Goal: Task Accomplishment & Management: Manage account settings

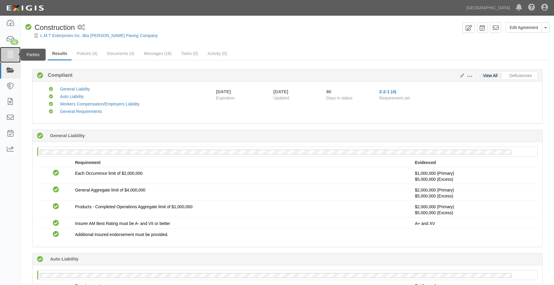
click at [5, 56] on link at bounding box center [10, 55] width 21 height 16
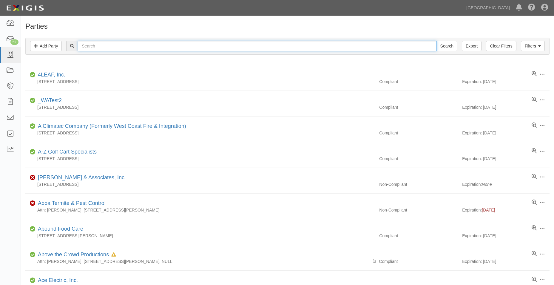
click at [90, 48] on input "text" at bounding box center [257, 46] width 359 height 10
type input "VALLEY CITIES GONZALES"
click at [437, 41] on input "Search" at bounding box center [447, 46] width 21 height 10
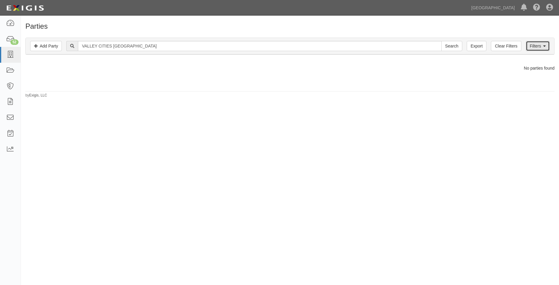
click at [543, 47] on icon at bounding box center [544, 46] width 3 height 4
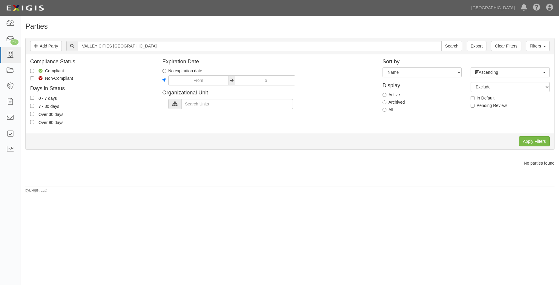
click at [383, 112] on label "All" at bounding box center [387, 110] width 11 height 6
click at [383, 112] on input "All" at bounding box center [384, 110] width 4 height 4
radio input "true"
click at [540, 143] on input "Apply Filters" at bounding box center [534, 141] width 31 height 10
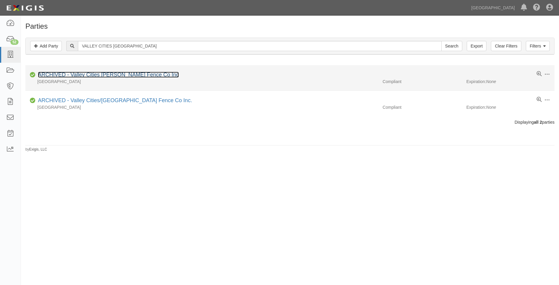
click at [110, 76] on link "ARCHIVED - Valley Cities Gonzales Fence Co Inc" at bounding box center [108, 75] width 141 height 6
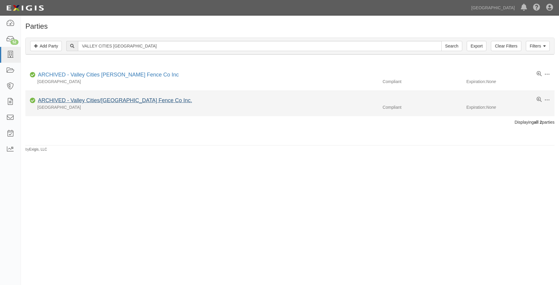
click at [120, 98] on li "Edit Log activity Add task Send message Unarchive Compliant ARCHIVED - Valley C…" at bounding box center [289, 103] width 529 height 25
click at [119, 100] on link "ARCHIVED - Valley Cities/Gonzales Fence Co Inc." at bounding box center [115, 100] width 154 height 6
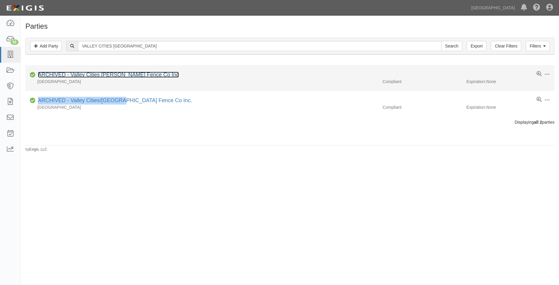
click at [99, 77] on link "ARCHIVED - Valley Cities Gonzales Fence Co Inc" at bounding box center [108, 75] width 141 height 6
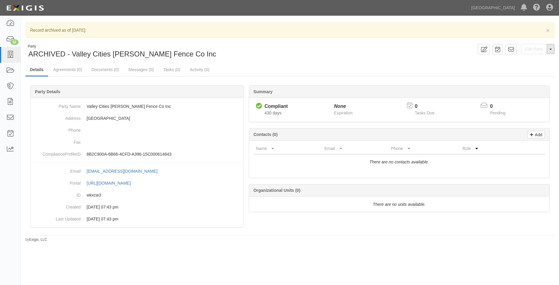
click at [550, 50] on span "button" at bounding box center [550, 49] width 2 height 1
click at [534, 68] on button "Unarchive Party" at bounding box center [530, 68] width 47 height 9
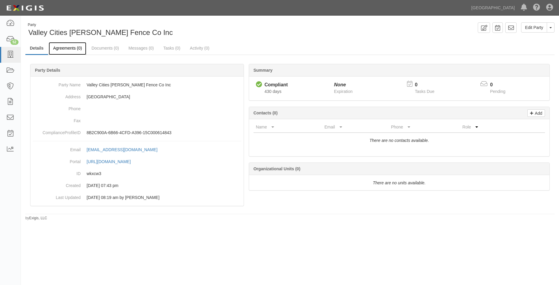
click at [73, 50] on link "Agreements (0)" at bounding box center [68, 48] width 38 height 13
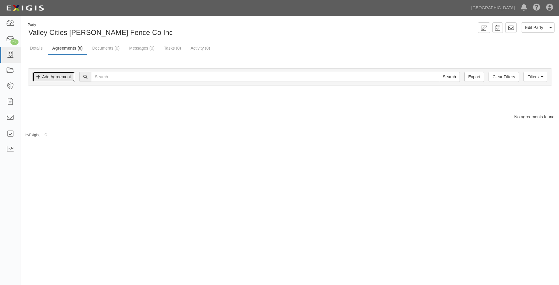
click at [61, 78] on link "Add Agreement" at bounding box center [54, 77] width 42 height 10
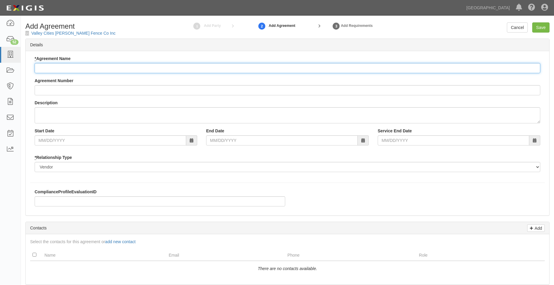
click at [77, 63] on input "* Agreement Name" at bounding box center [288, 68] width 506 height 10
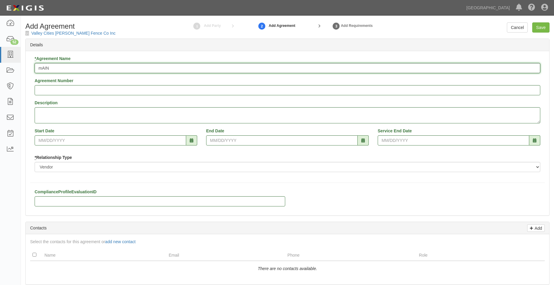
type input "Maintenance"
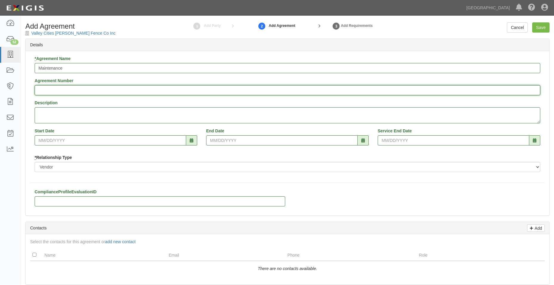
click at [89, 88] on input "Agreement Number" at bounding box center [288, 90] width 506 height 10
type input "A2025-190"
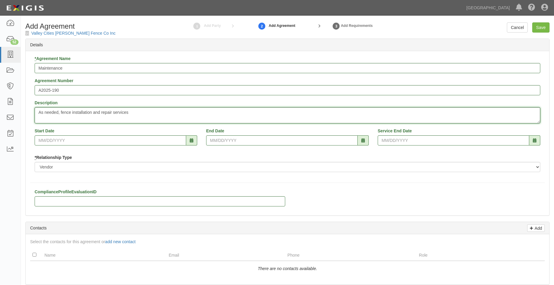
type textarea "As needed, fence installation and repair services"
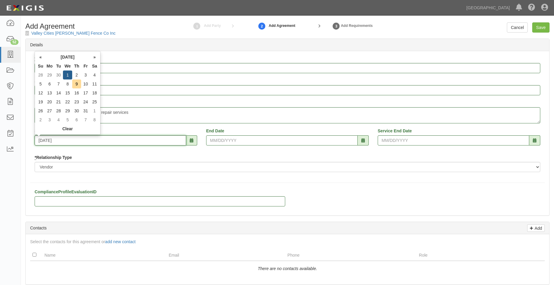
type input "10/01/2025"
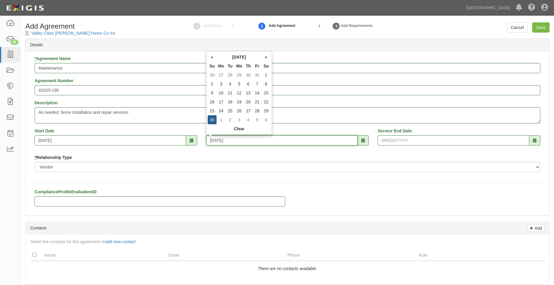
type input "06/30/2030"
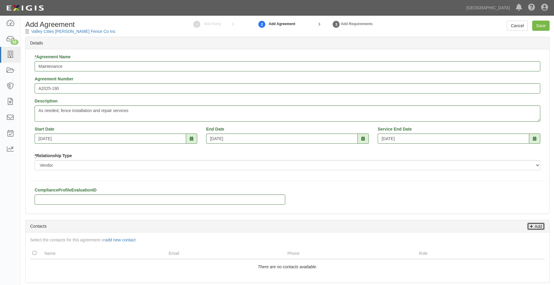
scroll to position [90, 0]
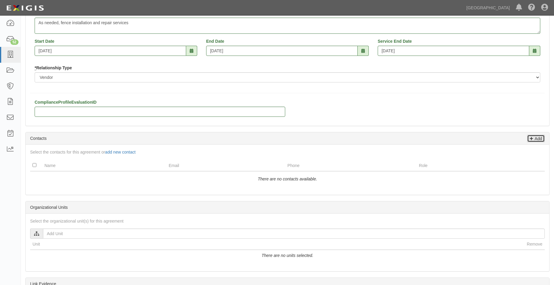
click at [540, 138] on p "Add" at bounding box center [537, 138] width 9 height 7
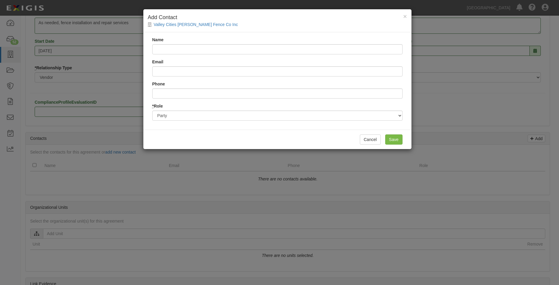
type input "d"
type input "Dave Gonzales"
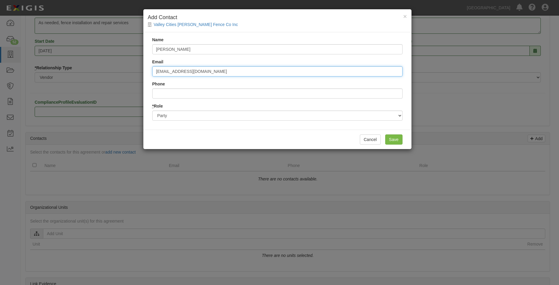
type input "davevcf@gmail.com"
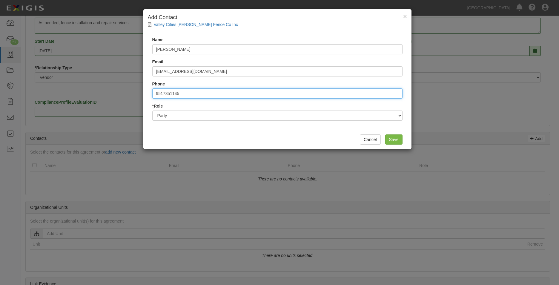
type input "9517351145"
click at [392, 140] on input "Save" at bounding box center [393, 139] width 17 height 10
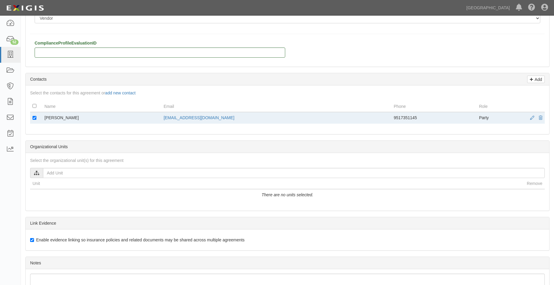
scroll to position [149, 0]
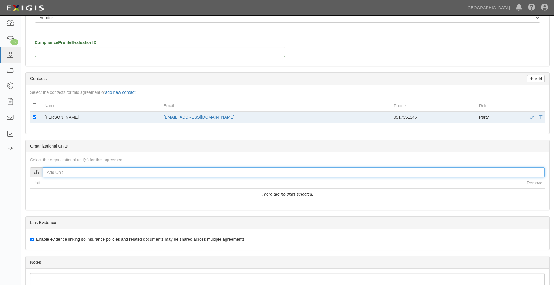
click at [135, 170] on input "text" at bounding box center [294, 172] width 502 height 10
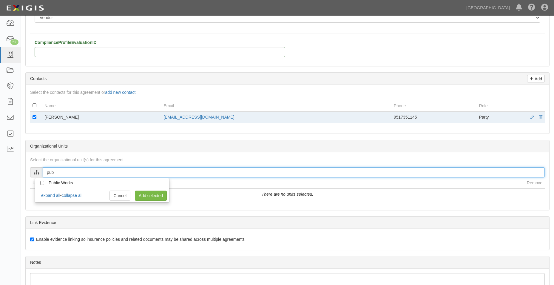
type input "pub"
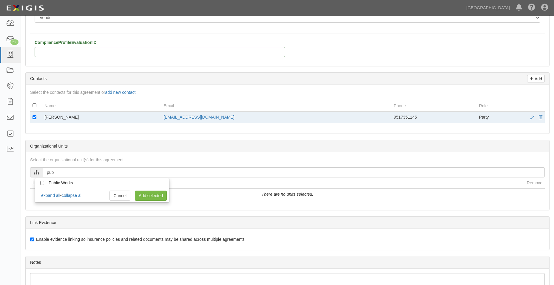
click at [44, 184] on li "Public Works" at bounding box center [102, 183] width 134 height 6
click at [43, 182] on input "Public Works" at bounding box center [42, 183] width 4 height 4
checkbox input "true"
click at [149, 192] on link "Add selected" at bounding box center [151, 195] width 32 height 10
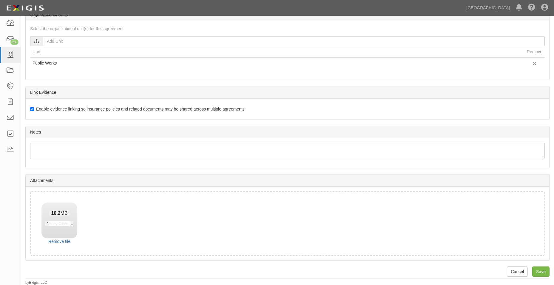
scroll to position [280, 0]
click at [541, 269] on input "Save" at bounding box center [540, 271] width 17 height 10
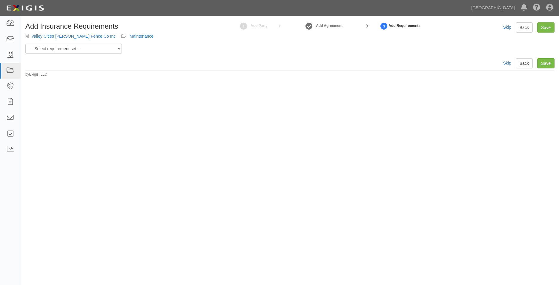
drag, startPoint x: 45, startPoint y: 40, endPoint x: 45, endPoint y: 50, distance: 9.5
click at [45, 50] on div "Add Insurance Requirements Valley Cities Gonzales Fence Co Inc Maintenance 1 Ad…" at bounding box center [289, 37] width 529 height 31
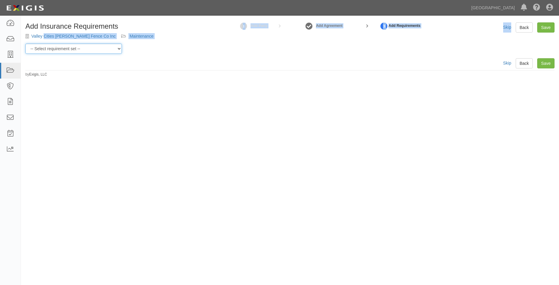
click at [45, 51] on select "-- Select requirement set -- 0-0-0-.03 Prof. Liability 0-0-0-1 CYB 0-1-0-0-1 E&…" at bounding box center [73, 49] width 96 height 10
click at [46, 48] on select "-- Select requirement set -- 0-0-0-.03 Prof. Liability 0-0-0-1 CYB 0-1-0-0-1 E&…" at bounding box center [73, 49] width 96 height 10
select select "54283"
click at [25, 44] on select "-- Select requirement set -- 0-0-0-.03 Prof. Liability 0-0-0-1 CYB 0-1-0-0-1 E&…" at bounding box center [73, 49] width 96 height 10
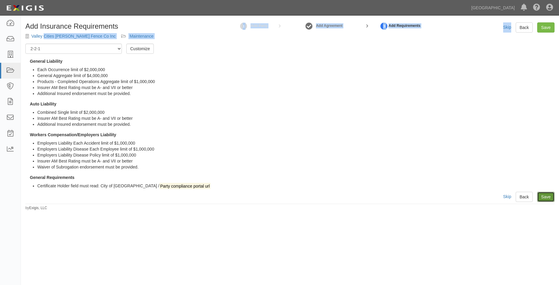
click at [542, 199] on link "Save" at bounding box center [545, 197] width 17 height 10
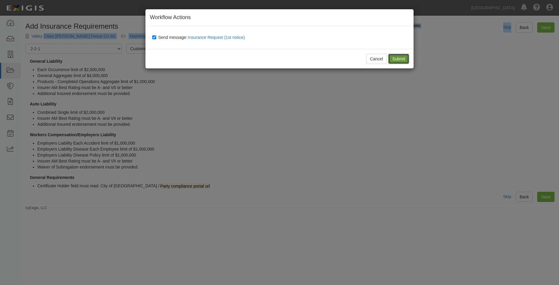
drag, startPoint x: 400, startPoint y: 61, endPoint x: 396, endPoint y: 62, distance: 4.4
click at [399, 61] on input "Submit" at bounding box center [398, 59] width 21 height 10
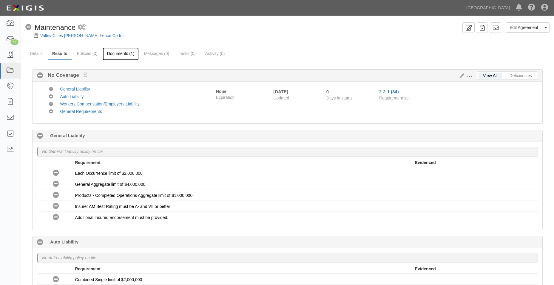
click at [126, 51] on link "Documents (1)" at bounding box center [121, 53] width 36 height 13
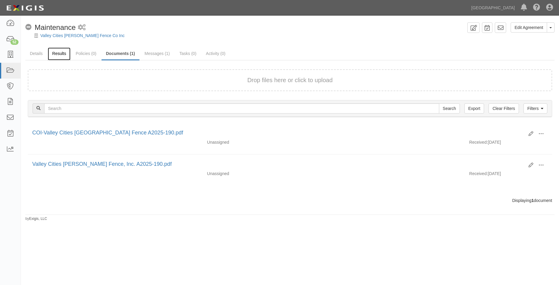
click at [58, 52] on link "Results" at bounding box center [59, 53] width 23 height 13
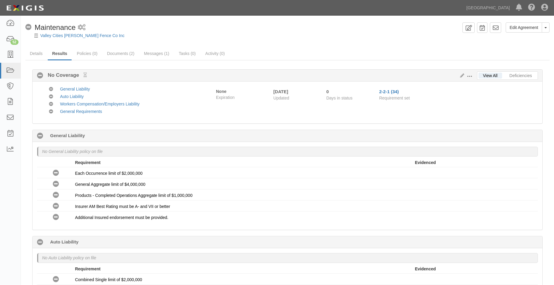
click at [64, 32] on div "No Coverage Maintenance" at bounding box center [50, 27] width 50 height 10
click at [64, 35] on link "Valley Cities [PERSON_NAME] Fence Co Inc" at bounding box center [82, 35] width 84 height 5
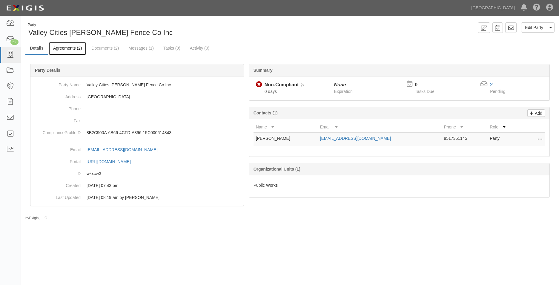
click at [70, 49] on link "Agreements (2)" at bounding box center [68, 48] width 38 height 13
click at [75, 50] on link "Agreements (2)" at bounding box center [68, 48] width 38 height 13
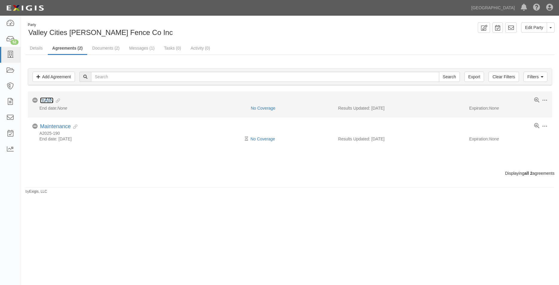
click at [44, 101] on link "mAIN" at bounding box center [46, 100] width 13 height 6
click at [543, 99] on span at bounding box center [544, 100] width 5 height 5
click at [510, 142] on link "Archive" at bounding box center [516, 143] width 47 height 11
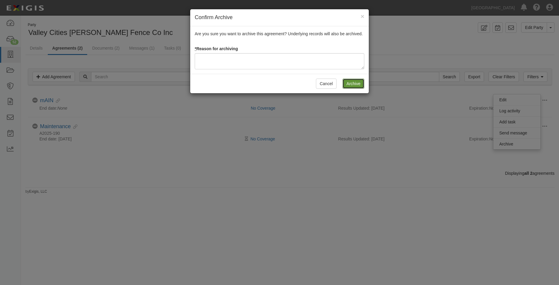
click at [351, 82] on input "Archive" at bounding box center [353, 83] width 22 height 10
type textarea "a"
type textarea "mistake"
click at [359, 79] on input "Archive" at bounding box center [353, 83] width 22 height 10
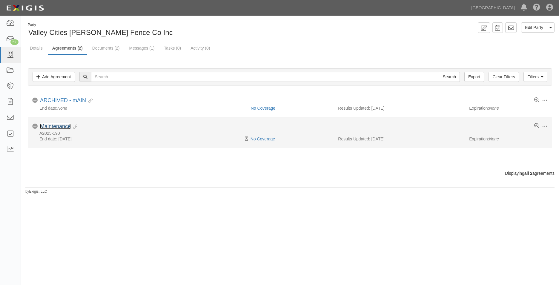
click at [65, 127] on link "Maintenance" at bounding box center [55, 126] width 31 height 6
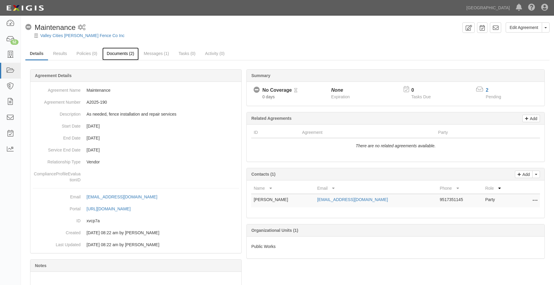
click at [129, 53] on link "Documents (2)" at bounding box center [120, 53] width 36 height 13
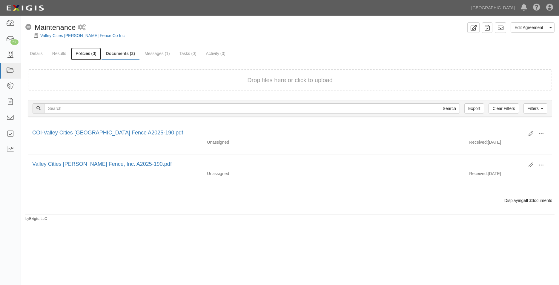
click at [82, 55] on link "Policies (0)" at bounding box center [86, 53] width 30 height 13
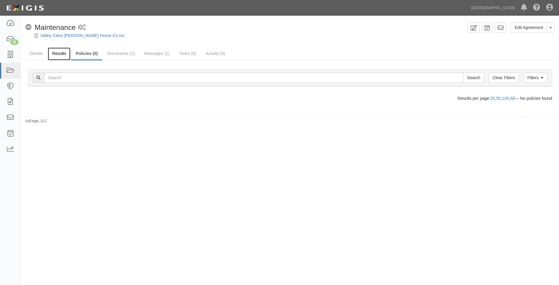
click at [64, 51] on link "Results" at bounding box center [59, 53] width 23 height 13
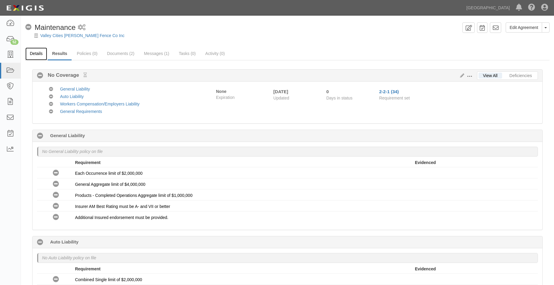
click at [43, 54] on link "Details" at bounding box center [36, 53] width 22 height 13
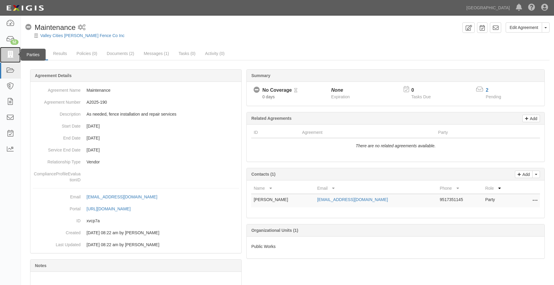
click at [16, 60] on link at bounding box center [10, 55] width 21 height 16
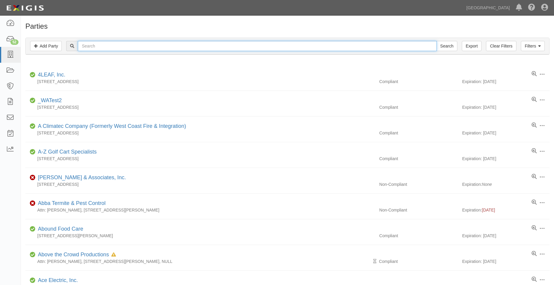
click at [88, 48] on input "text" at bounding box center [257, 46] width 359 height 10
type input "team fire"
click at [437, 41] on input "Search" at bounding box center [447, 46] width 21 height 10
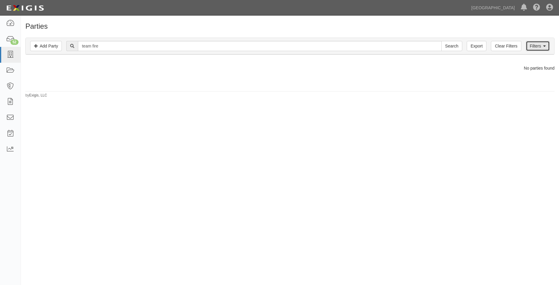
click at [531, 47] on link "Filters" at bounding box center [537, 46] width 24 height 10
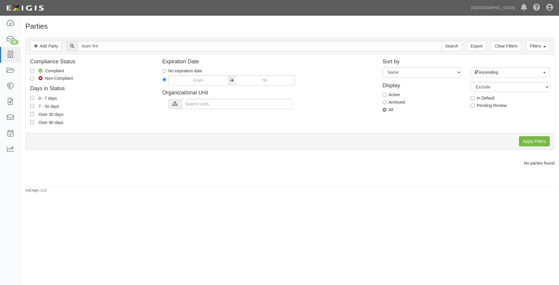
click at [384, 110] on input "All" at bounding box center [384, 110] width 4 height 4
radio input "true"
click at [548, 147] on div "Apply Filters Clear Filters" at bounding box center [290, 141] width 528 height 16
click at [545, 140] on input "Apply Filters" at bounding box center [534, 141] width 31 height 10
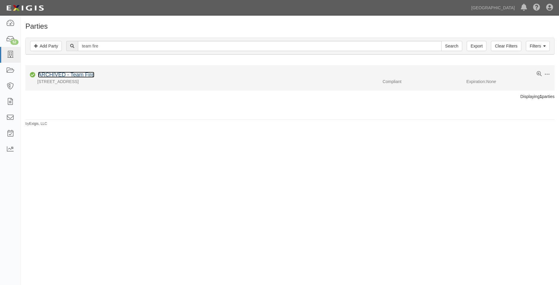
click at [81, 72] on link "ARCHIVED - Team Fire" at bounding box center [66, 75] width 56 height 6
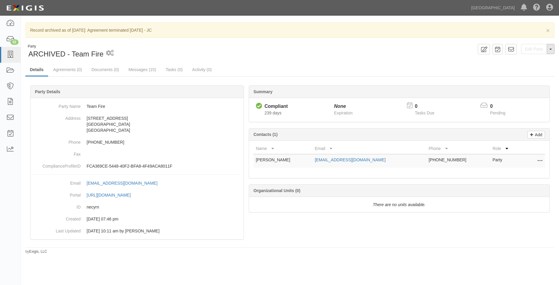
click at [550, 50] on span "button" at bounding box center [550, 49] width 2 height 1
click at [526, 70] on button "Unarchive Party" at bounding box center [530, 68] width 47 height 9
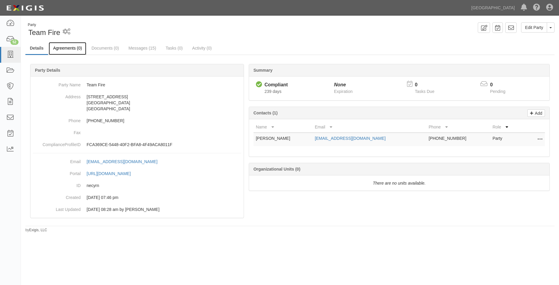
click at [67, 49] on link "Agreements (0)" at bounding box center [68, 48] width 38 height 13
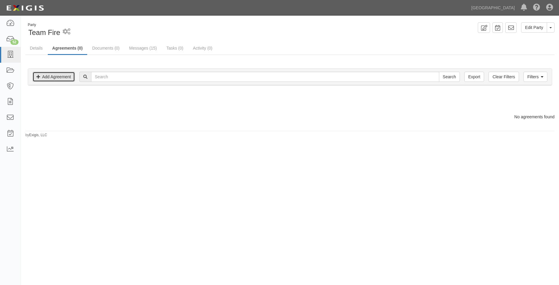
click at [63, 76] on link "Add Agreement" at bounding box center [54, 77] width 42 height 10
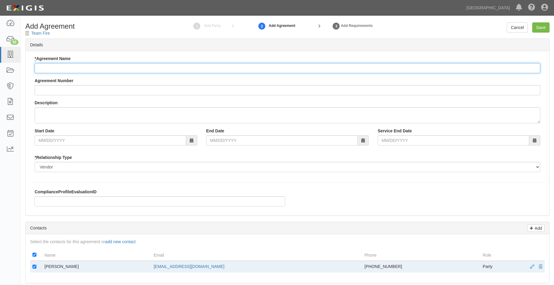
click at [79, 67] on input "* Agreement Name" at bounding box center [288, 68] width 506 height 10
type input "f"
type input "Field Use"
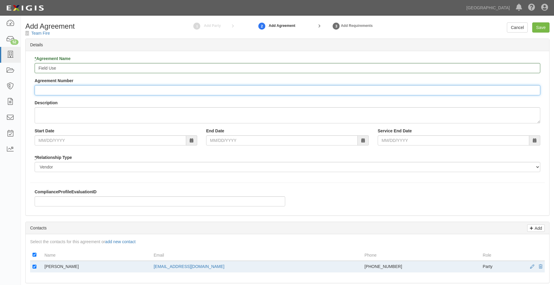
type input "a"
type input "A2025-191"
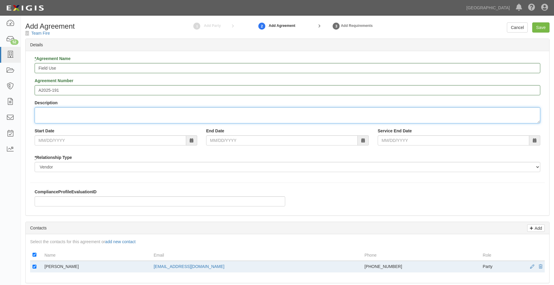
type textarea "f"
type textarea "Field allocations at Community Park"
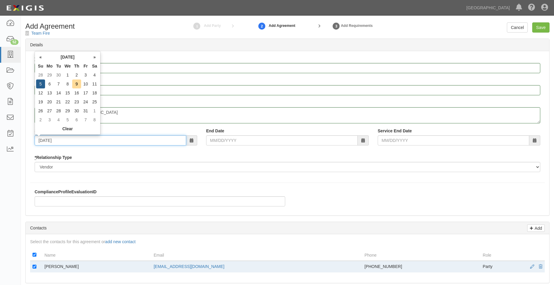
type input "10/05/2025"
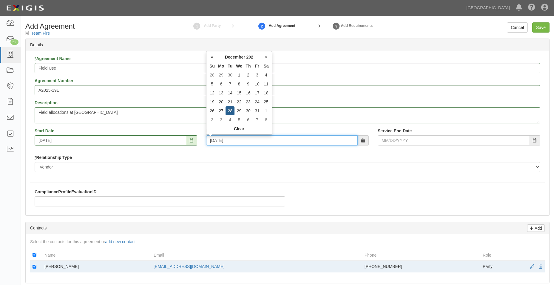
type input "12/28/2025"
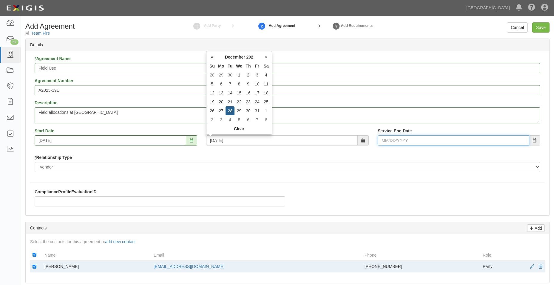
type input "12/28/2025"
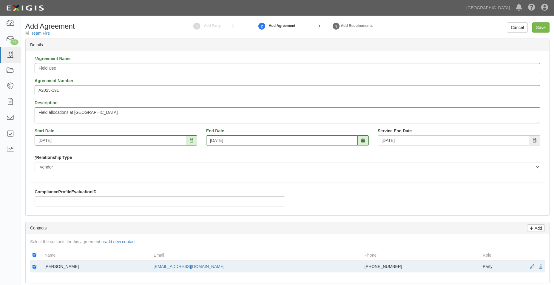
click at [137, 191] on div "ComplianceProfileEvaluationID" at bounding box center [160, 198] width 251 height 18
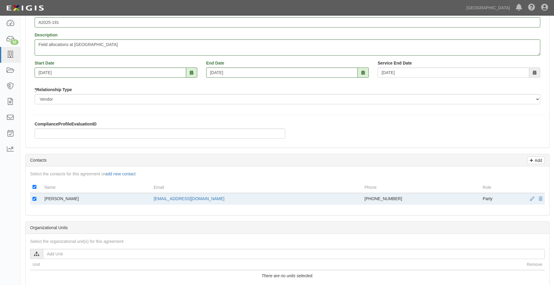
scroll to position [149, 0]
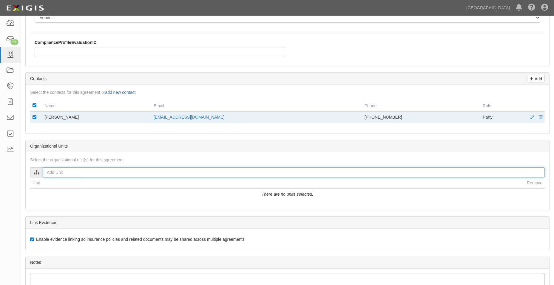
click at [143, 168] on input "text" at bounding box center [294, 172] width 502 height 10
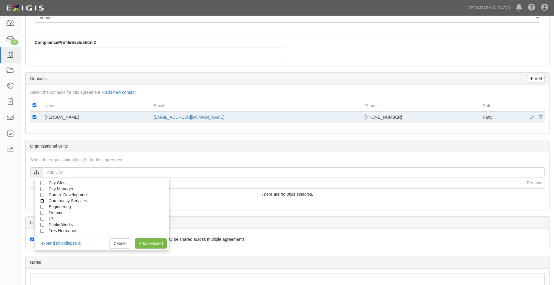
click at [41, 200] on input "Community Services" at bounding box center [42, 201] width 4 height 4
checkbox input "true"
click at [152, 240] on link "Add selected" at bounding box center [151, 243] width 32 height 10
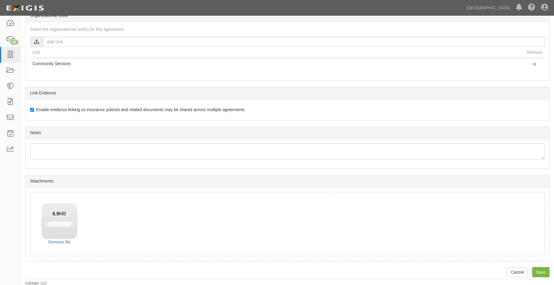
scroll to position [280, 0]
click at [541, 271] on input "Save" at bounding box center [540, 271] width 17 height 10
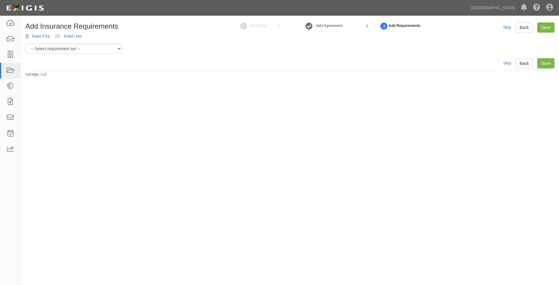
click at [78, 44] on div "Add Insurance Requirements Team Fire Field Use 1 Add Party Add Agreement 3 Add …" at bounding box center [289, 37] width 529 height 31
click at [77, 46] on select "-- Select requirement set -- 0-0-0-.03 Prof. Liability 0-0-0-1 CYB 0-1-0-0-1 E&…" at bounding box center [73, 49] width 96 height 10
select select "54307"
click at [25, 44] on select "-- Select requirement set -- 0-0-0-.03 Prof. Liability 0-0-0-1 CYB 0-1-0-0-1 E&…" at bounding box center [73, 49] width 96 height 10
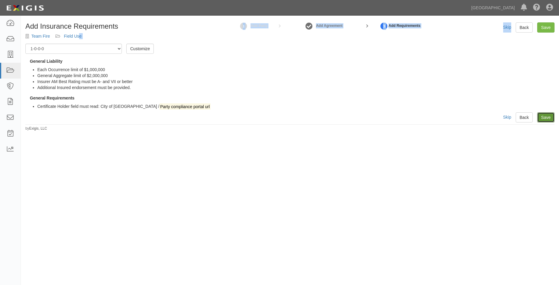
click at [542, 115] on link "Save" at bounding box center [545, 117] width 17 height 10
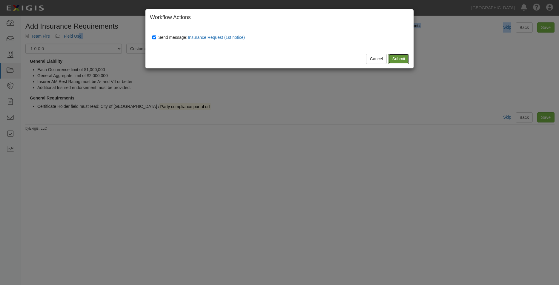
click at [397, 58] on input "Submit" at bounding box center [398, 59] width 21 height 10
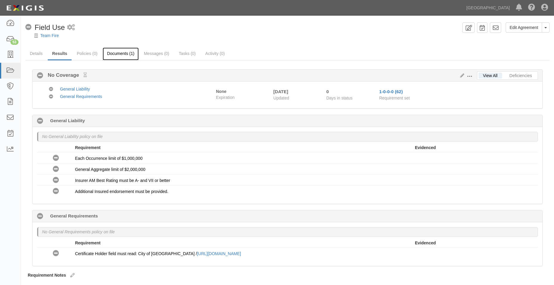
click at [113, 51] on link "Documents (1)" at bounding box center [121, 53] width 36 height 13
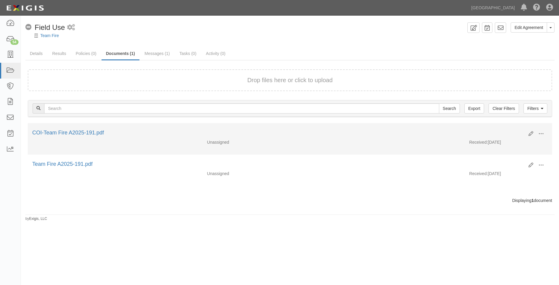
click at [93, 136] on div "COI-Team Fire A2025-191.pdf" at bounding box center [277, 133] width 491 height 8
click at [95, 132] on link "COI-Team Fire A2025-191.pdf" at bounding box center [68, 132] width 72 height 6
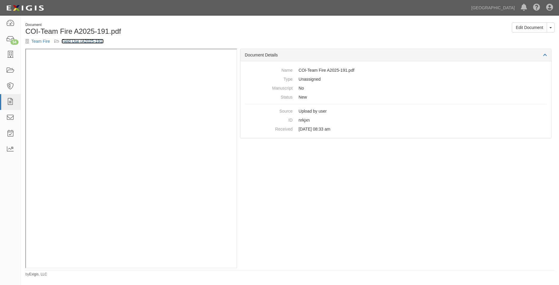
click at [76, 42] on link "Field Use (A2025-191)" at bounding box center [82, 41] width 42 height 5
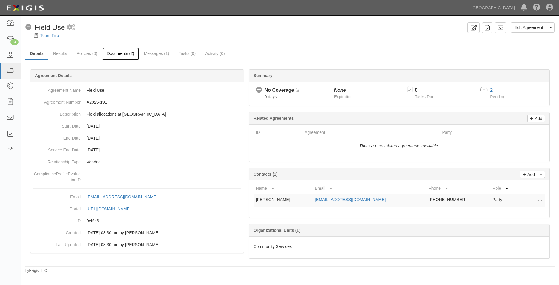
click at [110, 53] on link "Documents (2)" at bounding box center [120, 53] width 36 height 13
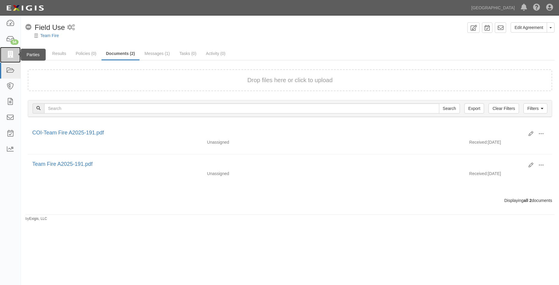
click at [4, 48] on link at bounding box center [10, 55] width 21 height 16
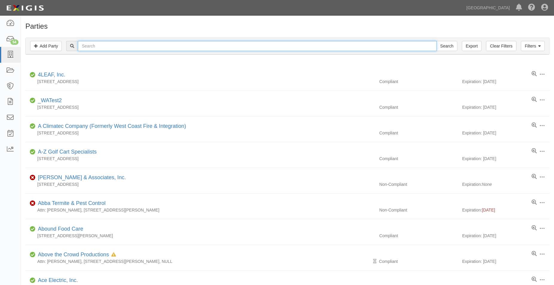
click at [107, 45] on input "text" at bounding box center [257, 46] width 359 height 10
type input "rpw services"
click at [437, 41] on input "Search" at bounding box center [447, 46] width 21 height 10
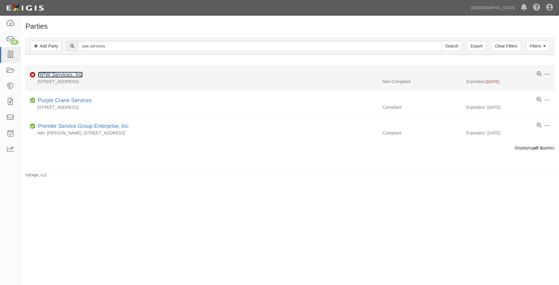
click at [77, 77] on link "RPW Services, Inc" at bounding box center [60, 75] width 45 height 6
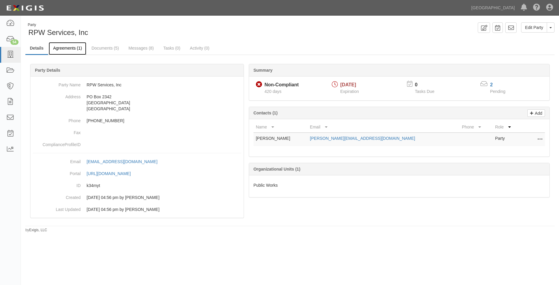
click at [75, 50] on link "Agreements (1)" at bounding box center [68, 48] width 38 height 13
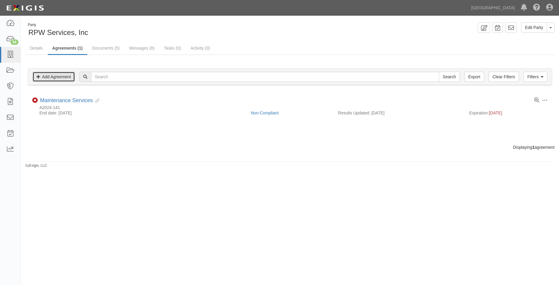
click at [40, 73] on link "Add Agreement" at bounding box center [54, 77] width 42 height 10
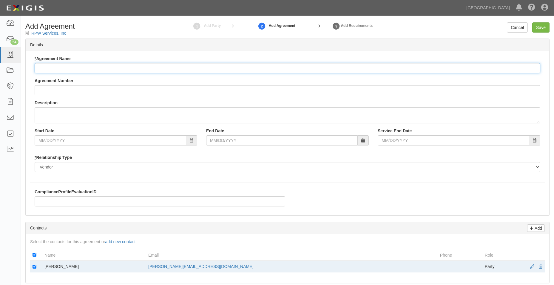
click at [86, 69] on input "* Agreement Name" at bounding box center [288, 68] width 506 height 10
type input "Main"
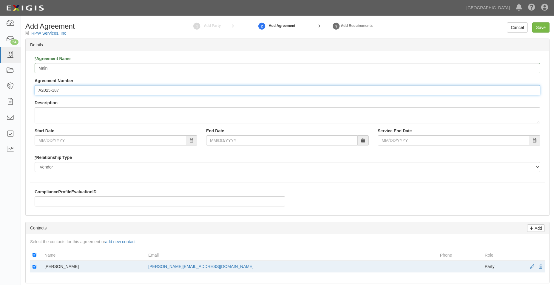
type input "A2025-187"
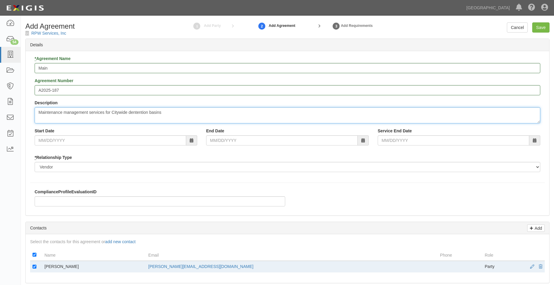
type textarea "Maintenance management services for Citywide dentention basins"
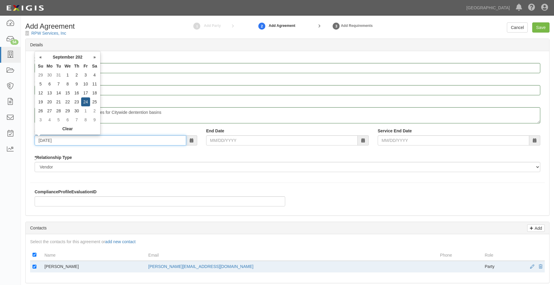
type input "09/24/2025"
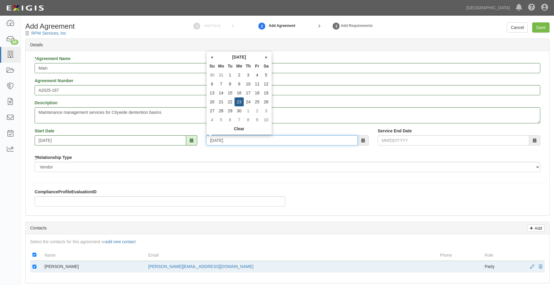
type input "09/23/2026"
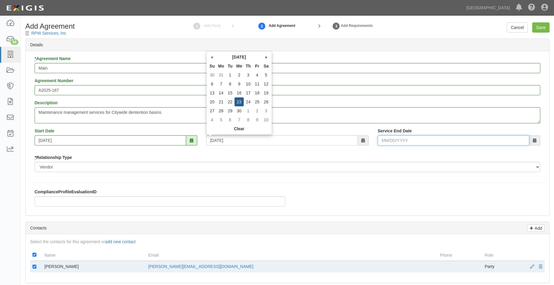
type input "09/23/2026"
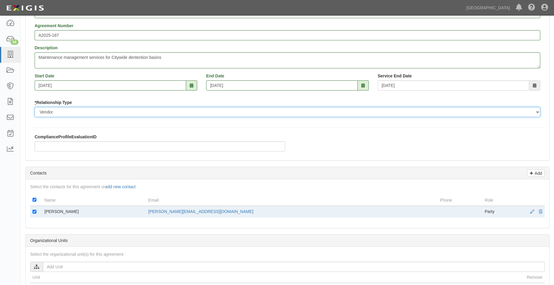
scroll to position [119, 0]
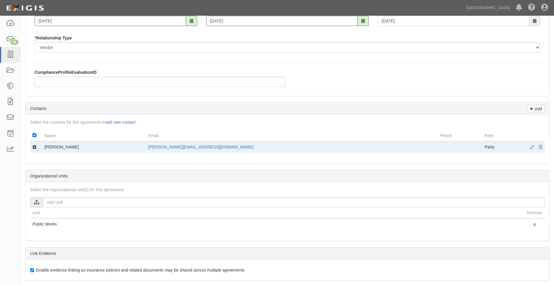
click at [36, 148] on input "checkbox" at bounding box center [35, 147] width 4 height 4
checkbox input "false"
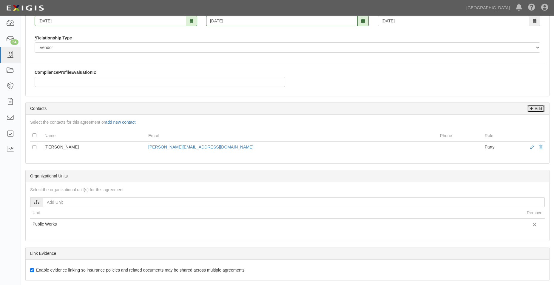
click at [534, 107] on p "Add" at bounding box center [537, 108] width 9 height 7
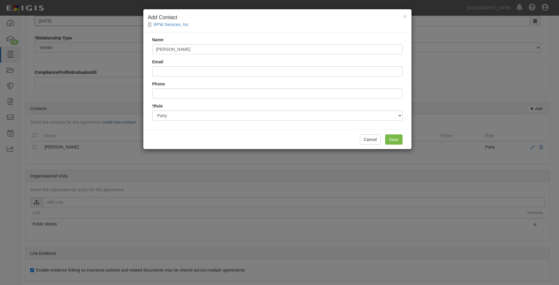
type input "Paul Webb"
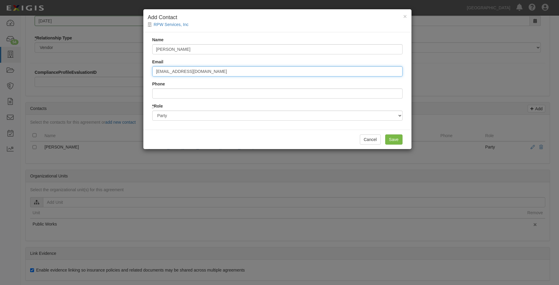
type input "pwebb@rpwservicesinc.com"
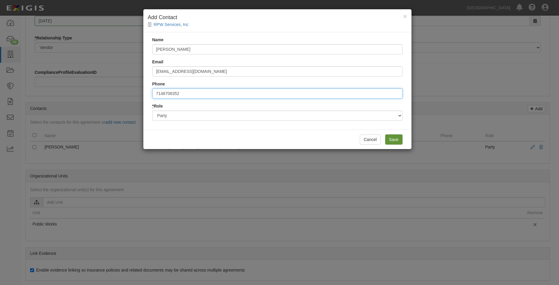
type input "7148706352"
click at [392, 138] on input "Save" at bounding box center [393, 139] width 17 height 10
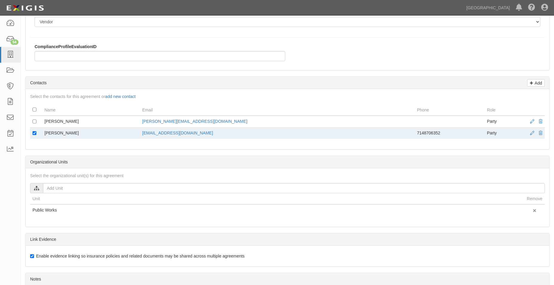
scroll to position [179, 0]
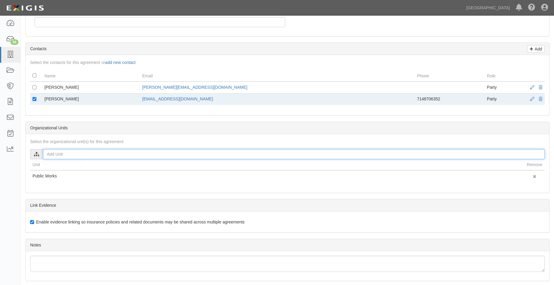
click at [112, 151] on input "text" at bounding box center [294, 154] width 502 height 10
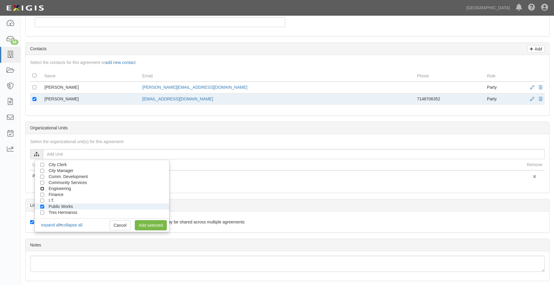
click at [41, 188] on input "Engineering" at bounding box center [42, 188] width 4 height 4
checkbox input "true"
drag, startPoint x: 151, startPoint y: 221, endPoint x: 184, endPoint y: 211, distance: 34.8
click at [151, 221] on link "Add selected" at bounding box center [151, 225] width 32 height 10
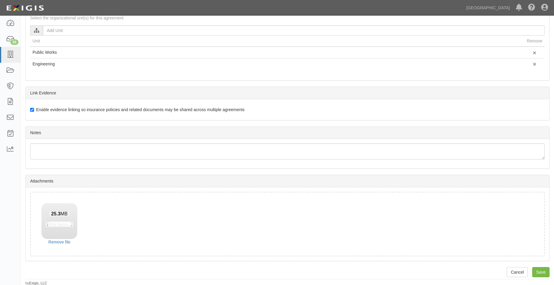
scroll to position [304, 0]
click at [543, 269] on input "Save" at bounding box center [540, 271] width 17 height 10
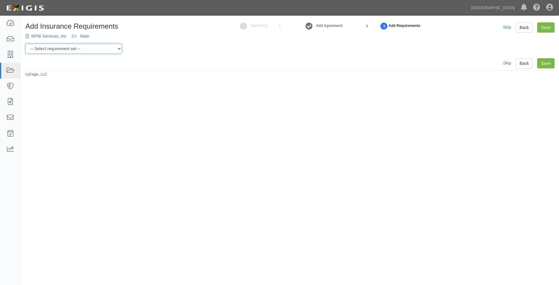
click at [79, 50] on select "-- Select requirement set -- 0-0-0-.03 Prof. Liability 0-0-0-1 CYB 0-1-0-0-1 E&…" at bounding box center [73, 49] width 96 height 10
select select "54283"
click at [25, 44] on select "-- Select requirement set -- 0-0-0-.03 Prof. Liability 0-0-0-1 CYB 0-1-0-0-1 E&…" at bounding box center [73, 49] width 96 height 10
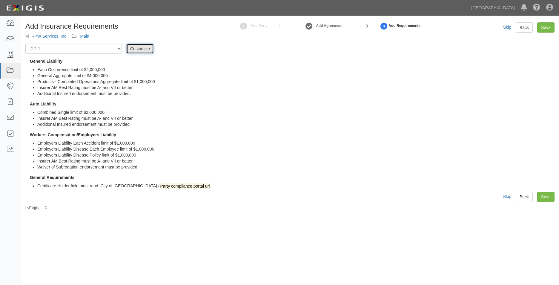
click at [130, 46] on link "Customize" at bounding box center [139, 49] width 27 height 10
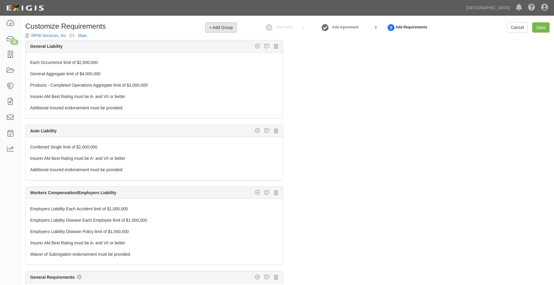
click at [224, 29] on span "+ Add Group" at bounding box center [221, 27] width 24 height 5
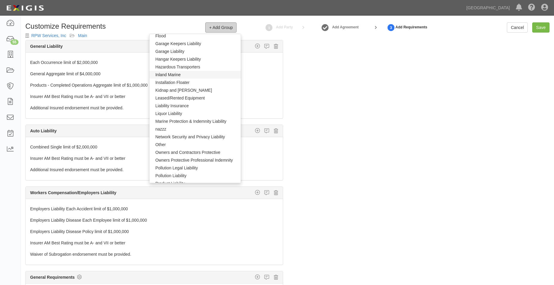
scroll to position [269, 0]
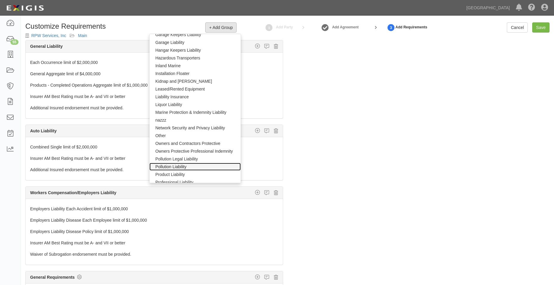
click at [181, 166] on link "Pollution Liability" at bounding box center [195, 167] width 92 height 8
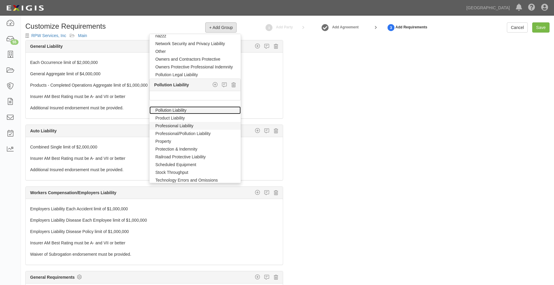
scroll to position [358, 0]
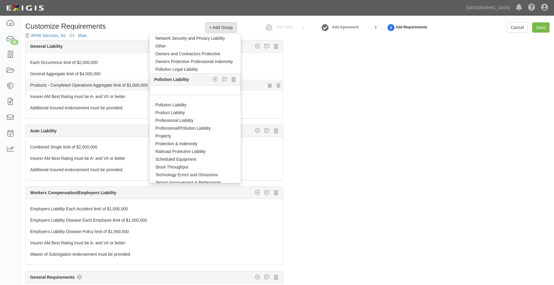
click at [213, 81] on icon "button" at bounding box center [215, 78] width 5 height 5
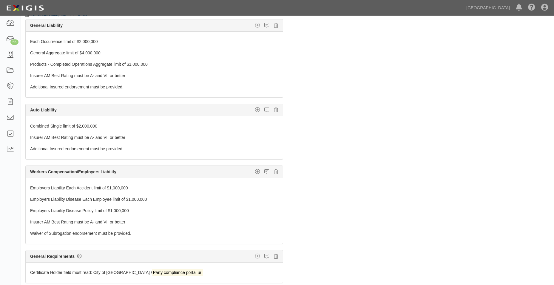
scroll to position [43, 0]
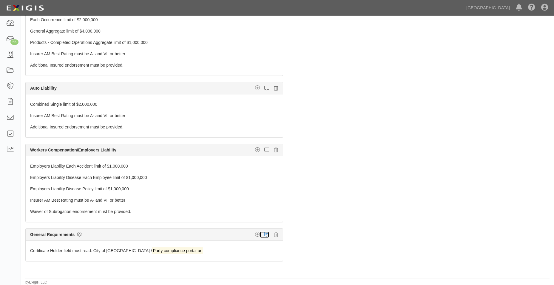
click at [260, 234] on link at bounding box center [264, 234] width 9 height 6
click at [255, 234] on icon "button" at bounding box center [257, 233] width 5 height 5
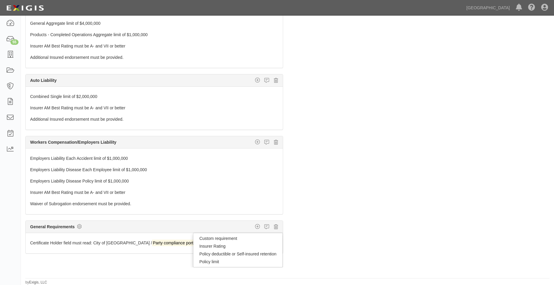
click at [333, 217] on div "The requirements in red require changes in order to save. General Liability Add…" at bounding box center [287, 136] width 533 height 279
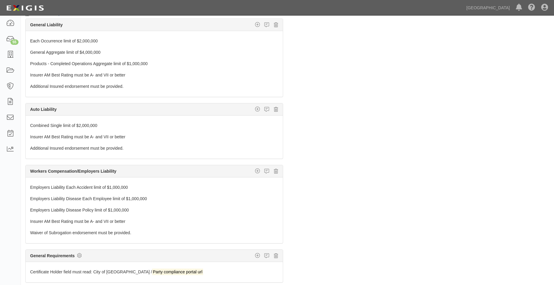
scroll to position [0, 0]
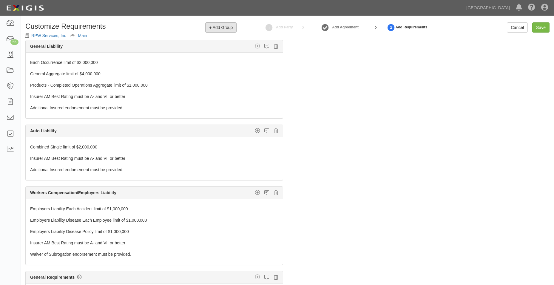
click at [225, 25] on button "+ Add Group" at bounding box center [220, 27] width 31 height 10
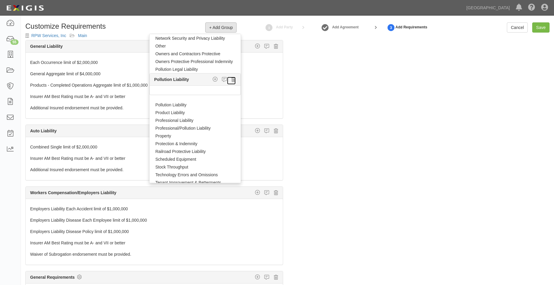
click at [227, 78] on link at bounding box center [231, 80] width 9 height 8
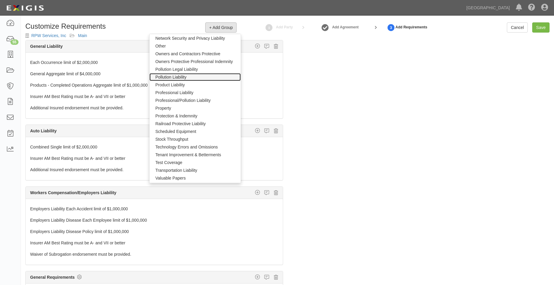
click at [182, 77] on link "Pollution Liability" at bounding box center [195, 77] width 92 height 8
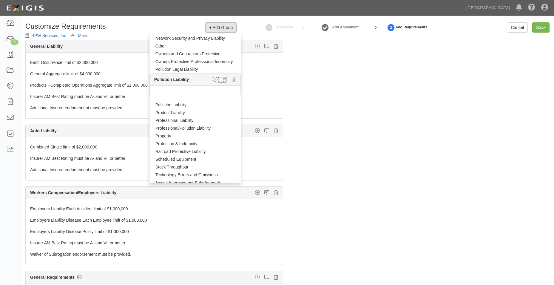
click at [218, 78] on link at bounding box center [222, 79] width 9 height 6
click at [213, 80] on icon "button" at bounding box center [215, 78] width 5 height 5
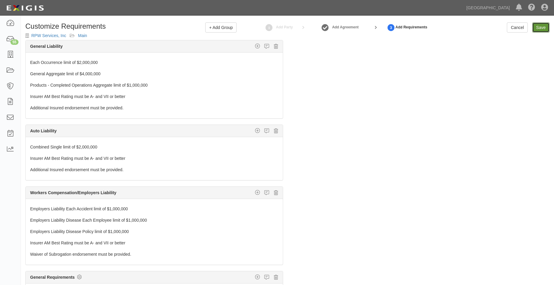
click at [538, 29] on link "Save" at bounding box center [540, 27] width 17 height 10
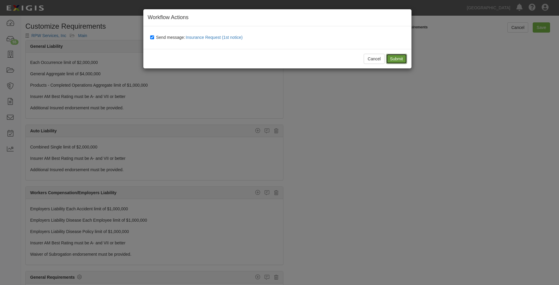
click at [391, 58] on input "Submit" at bounding box center [396, 59] width 21 height 10
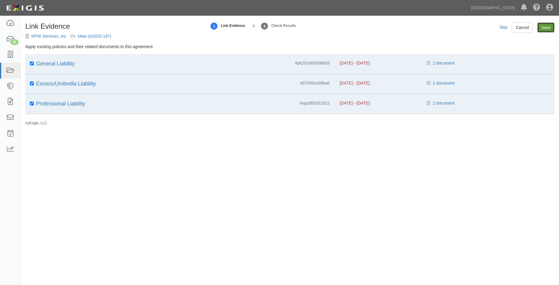
click at [546, 28] on input "Save" at bounding box center [545, 27] width 17 height 10
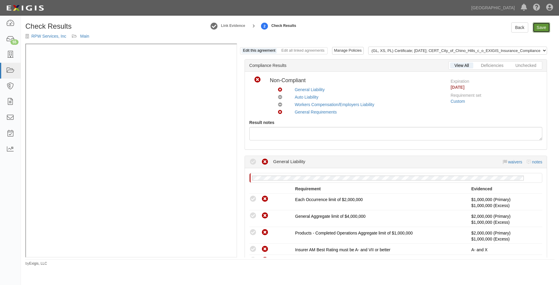
click at [538, 26] on link "Save" at bounding box center [540, 27] width 17 height 10
radio input "true"
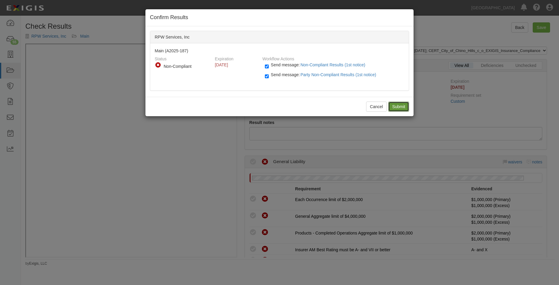
click at [388, 105] on input "Submit" at bounding box center [398, 106] width 21 height 10
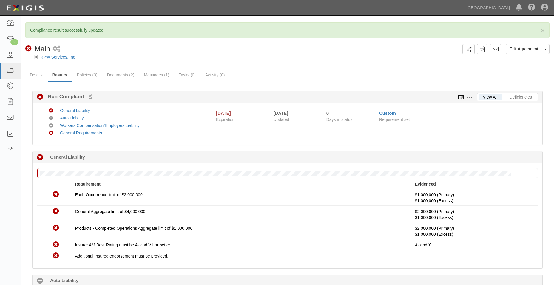
click at [458, 97] on icon at bounding box center [461, 97] width 7 height 4
click at [459, 98] on icon at bounding box center [461, 97] width 7 height 4
click at [461, 95] on icon at bounding box center [461, 97] width 7 height 4
click at [462, 97] on icon at bounding box center [461, 97] width 7 height 4
click at [464, 95] on link at bounding box center [461, 97] width 7 height 5
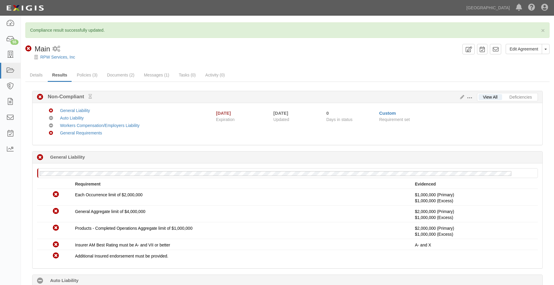
click at [468, 96] on span at bounding box center [469, 97] width 5 height 5
click at [495, 96] on link "Edit Requirements" at bounding box center [497, 96] width 47 height 11
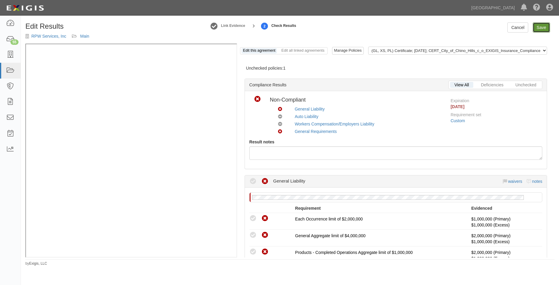
click at [538, 26] on link "Save" at bounding box center [540, 27] width 17 height 10
radio input "true"
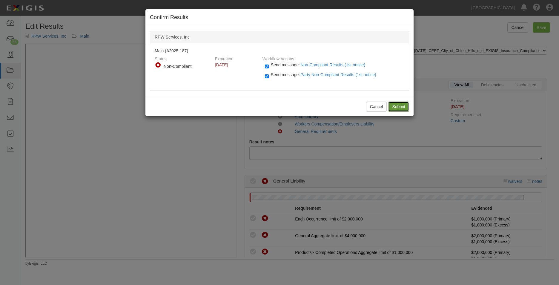
click at [396, 108] on input "Submit" at bounding box center [398, 106] width 21 height 10
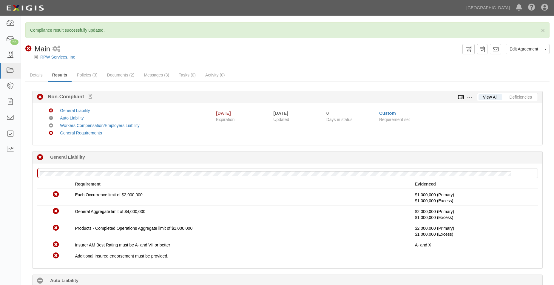
click at [463, 95] on icon at bounding box center [461, 97] width 7 height 4
click at [468, 96] on span at bounding box center [469, 97] width 5 height 5
click at [486, 98] on link "Edit Requirements" at bounding box center [497, 96] width 47 height 11
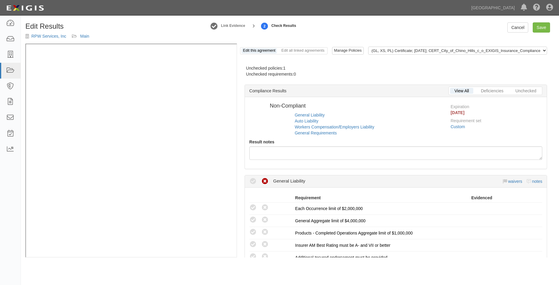
radio input "false"
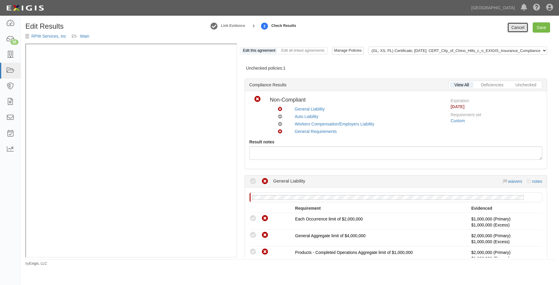
click at [525, 30] on link "Cancel" at bounding box center [517, 27] width 21 height 10
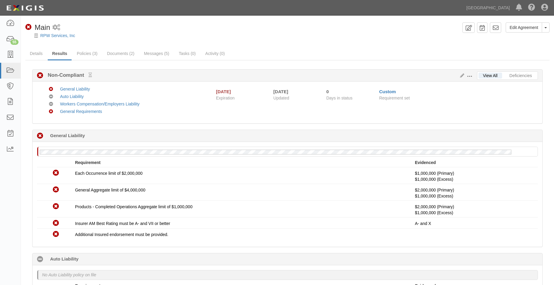
click at [470, 77] on span at bounding box center [469, 76] width 5 height 5
click at [481, 76] on link "Edit Requirements" at bounding box center [497, 75] width 47 height 11
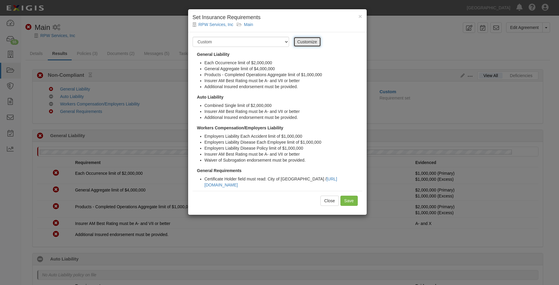
click at [304, 40] on link "Customize" at bounding box center [306, 42] width 27 height 10
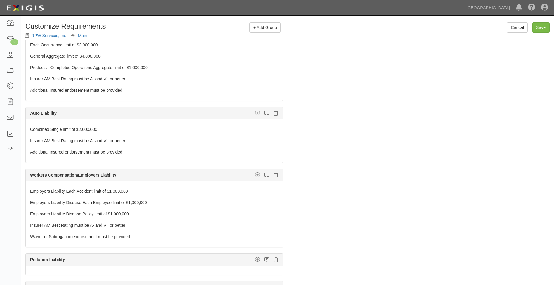
scroll to position [27, 0]
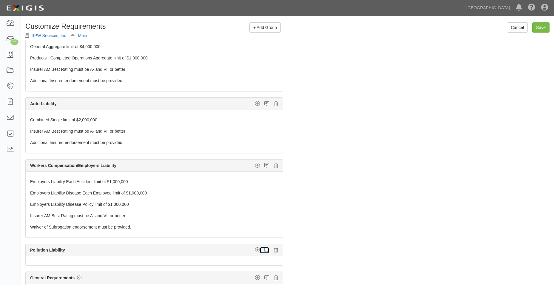
click at [264, 250] on icon at bounding box center [266, 249] width 5 height 5
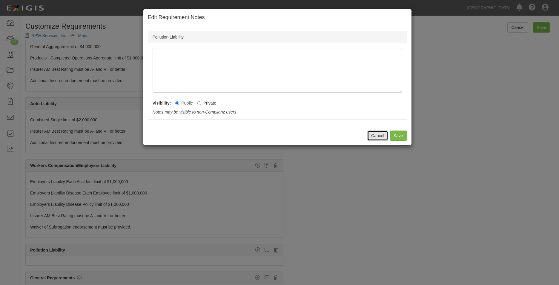
click at [371, 136] on button "Cancel" at bounding box center [377, 135] width 21 height 10
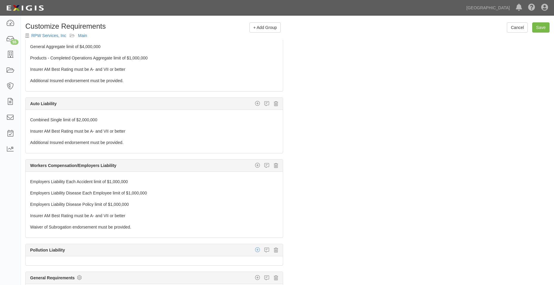
click at [255, 249] on icon "button" at bounding box center [257, 249] width 5 height 5
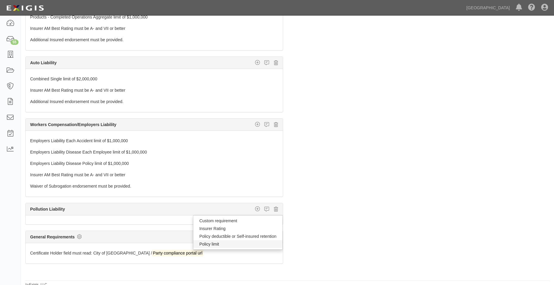
scroll to position [43, 0]
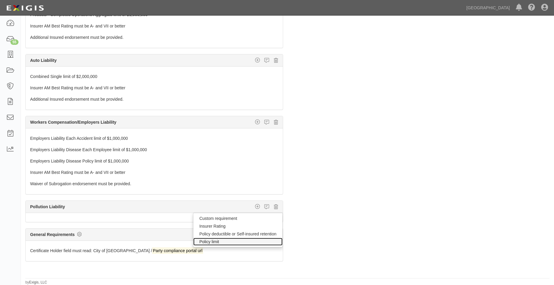
click at [215, 241] on link "Policy limit" at bounding box center [237, 242] width 89 height 8
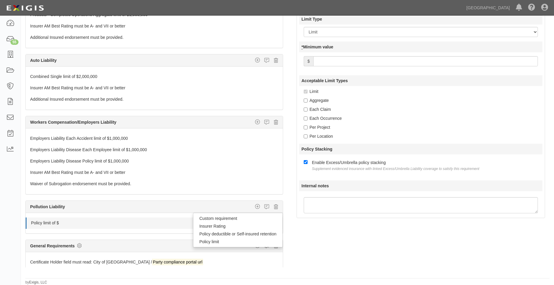
click at [74, 223] on link "Policy limit of $" at bounding box center [143, 221] width 225 height 8
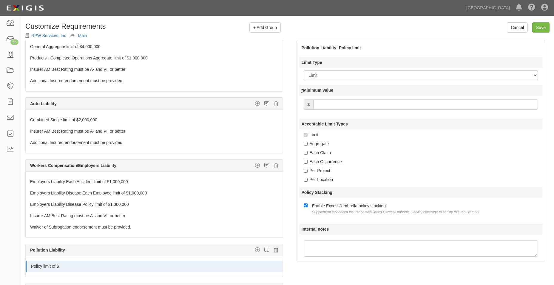
click at [336, 104] on input "* Minimum value" at bounding box center [425, 104] width 225 height 10
click at [546, 32] on input "Save" at bounding box center [540, 27] width 17 height 10
type input "1000000"
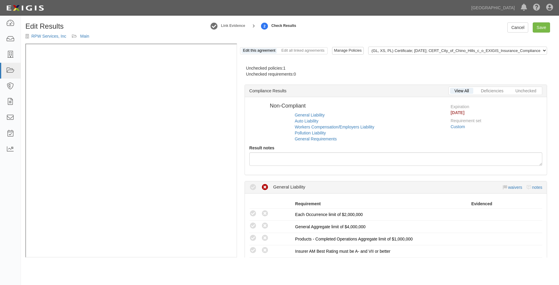
radio input "false"
radio input "true"
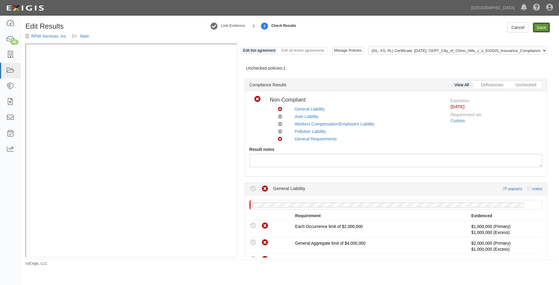
click at [545, 27] on link "Save" at bounding box center [540, 27] width 17 height 10
radio input "true"
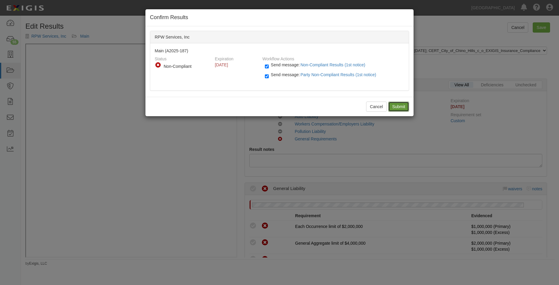
click at [389, 107] on input "Submit" at bounding box center [398, 106] width 21 height 10
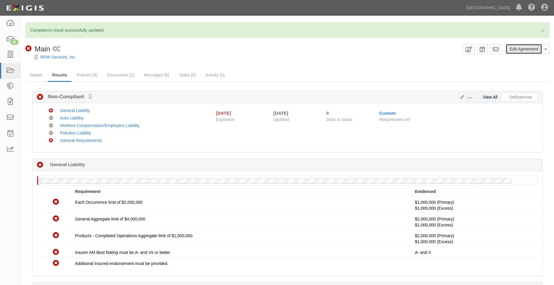
click at [525, 46] on link "Edit Agreement" at bounding box center [524, 49] width 36 height 10
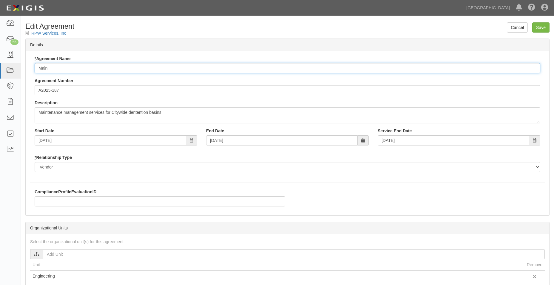
click at [59, 66] on input "Main" at bounding box center [288, 68] width 506 height 10
type input "Maintenance"
click at [550, 28] on div "Cancel Save Edit Agreement RPW Services, Inc" at bounding box center [287, 30] width 533 height 16
click at [546, 29] on input "Save" at bounding box center [540, 27] width 17 height 10
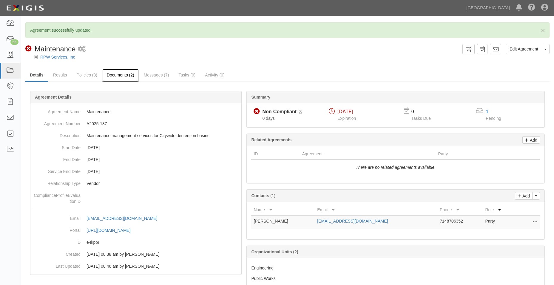
click at [119, 76] on link "Documents (2)" at bounding box center [120, 75] width 36 height 13
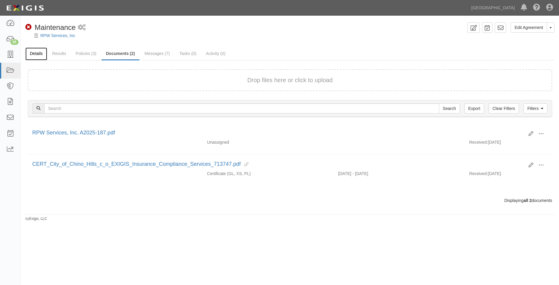
click at [45, 55] on link "Details" at bounding box center [36, 53] width 22 height 13
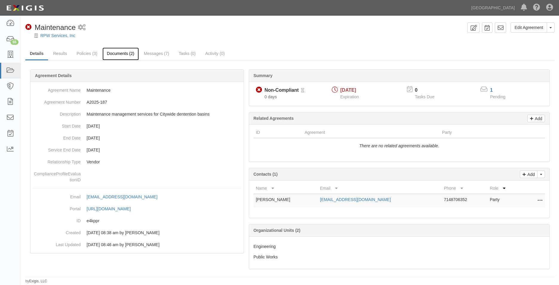
click at [115, 51] on link "Documents (2)" at bounding box center [120, 53] width 36 height 13
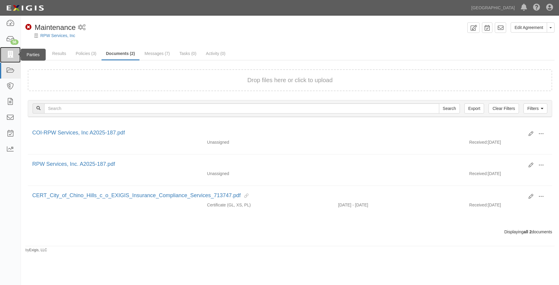
click at [7, 54] on icon at bounding box center [10, 54] width 8 height 7
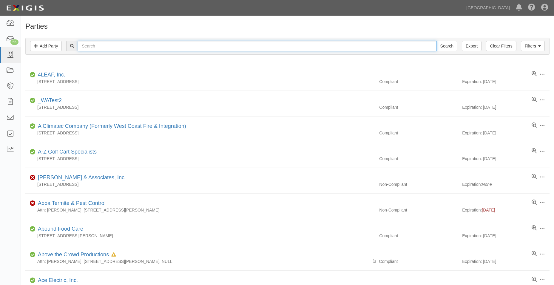
click at [96, 46] on input "text" at bounding box center [257, 46] width 359 height 10
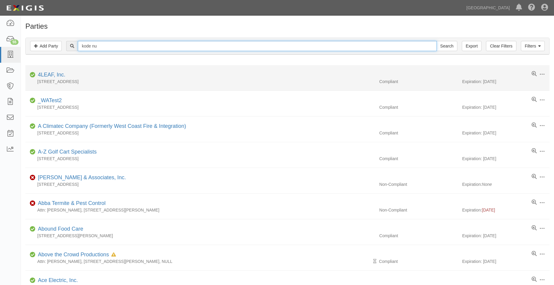
type input "kode nu"
click at [437, 41] on input "Search" at bounding box center [447, 46] width 21 height 10
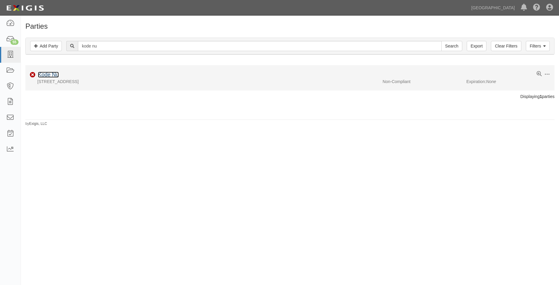
click at [50, 74] on link "Kode Nu" at bounding box center [48, 75] width 21 height 6
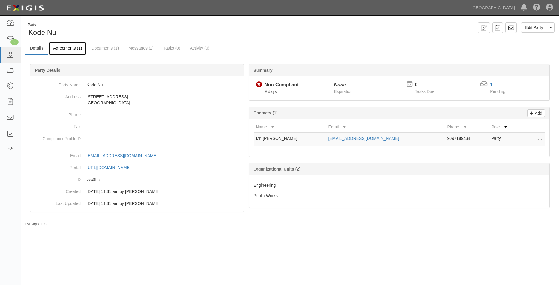
click at [64, 50] on link "Agreements (1)" at bounding box center [68, 48] width 38 height 13
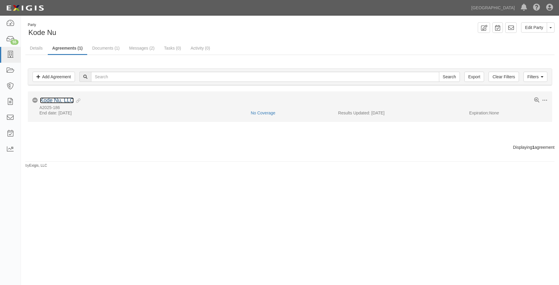
click at [70, 98] on link "Kode Nu, LLC" at bounding box center [57, 100] width 34 height 6
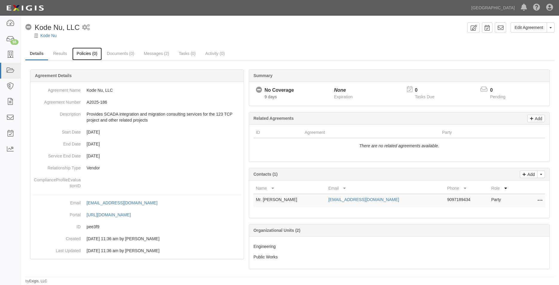
click at [88, 56] on link "Policies (0)" at bounding box center [87, 53] width 30 height 13
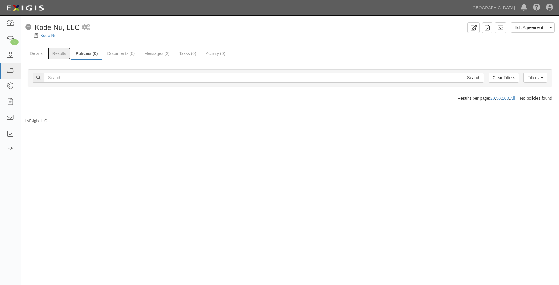
click at [59, 58] on link "Results" at bounding box center [59, 53] width 23 height 12
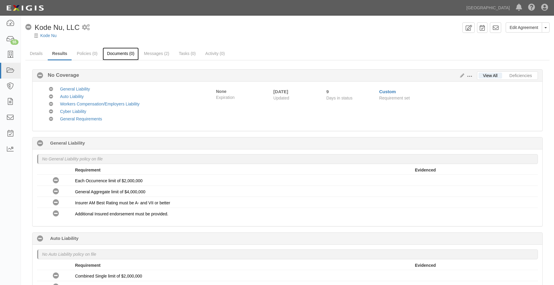
click at [120, 58] on link "Documents (0)" at bounding box center [121, 53] width 36 height 13
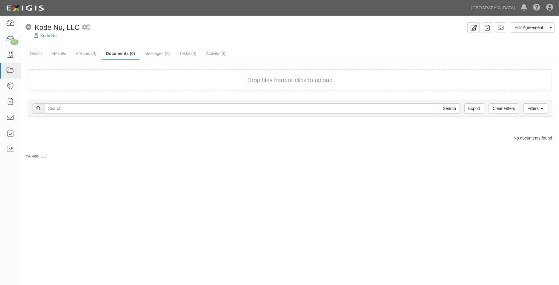
click at [170, 80] on div "Drop files here or click to upload" at bounding box center [289, 80] width 511 height 9
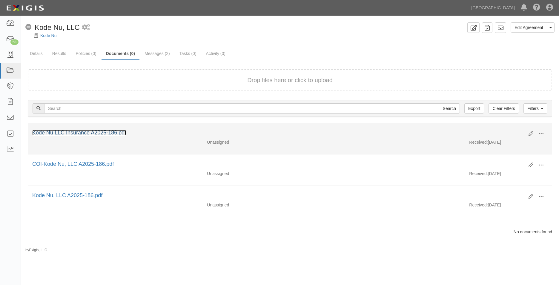
click at [78, 134] on link "Kode Nu LLC Insurance A2025-186.pdf" at bounding box center [79, 132] width 94 height 6
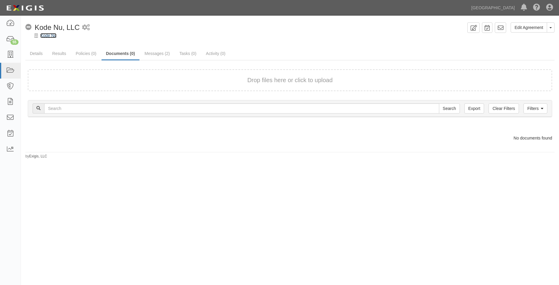
click at [51, 35] on link "Kode Nu" at bounding box center [48, 35] width 16 height 5
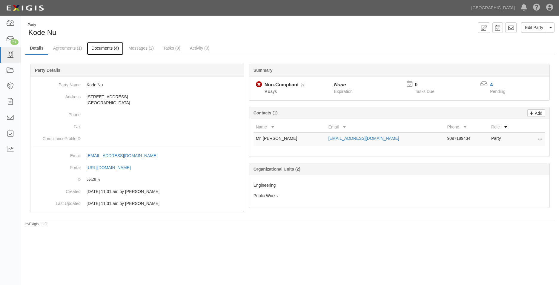
click at [98, 44] on link "Documents (4)" at bounding box center [105, 48] width 36 height 13
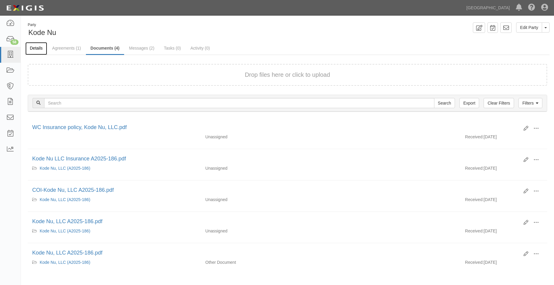
click at [35, 45] on link "Details" at bounding box center [36, 48] width 22 height 13
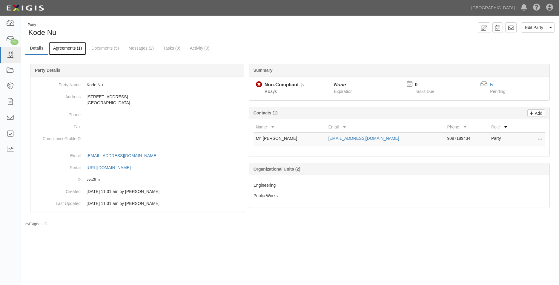
click at [63, 51] on link "Agreements (1)" at bounding box center [68, 48] width 38 height 13
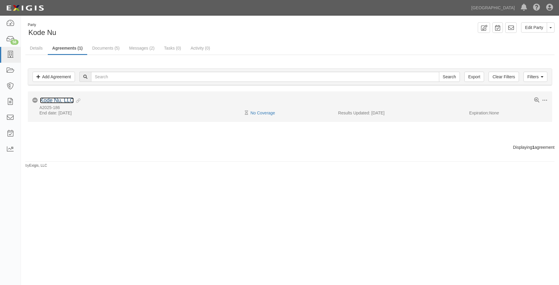
click at [63, 100] on link "Kode Nu, LLC" at bounding box center [57, 100] width 34 height 6
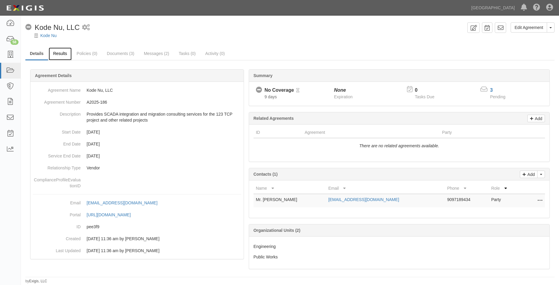
click at [59, 53] on link "Results" at bounding box center [60, 53] width 23 height 13
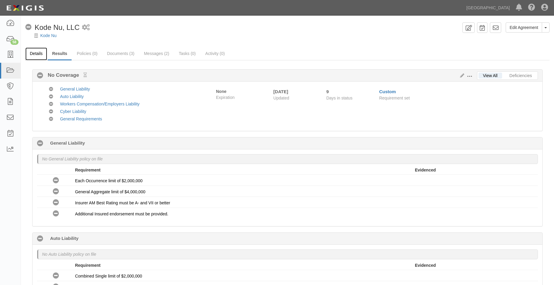
click at [28, 55] on link "Details" at bounding box center [36, 53] width 22 height 13
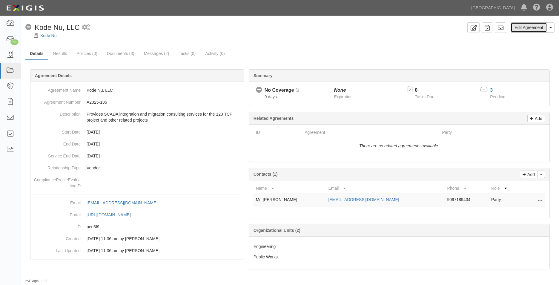
click at [537, 27] on link "Edit Agreement" at bounding box center [528, 27] width 36 height 10
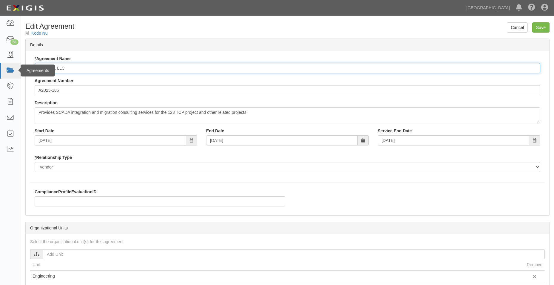
drag, startPoint x: 87, startPoint y: 70, endPoint x: 9, endPoint y: 66, distance: 78.3
click at [9, 66] on body "Toggle navigation Dashboard 58 Inbox Parties Agreements Coverages Documents Mes…" at bounding box center [277, 208] width 554 height 417
type input "["
type input "Professional Services Agreement"
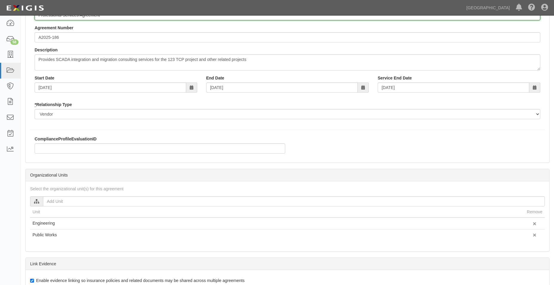
scroll to position [132, 0]
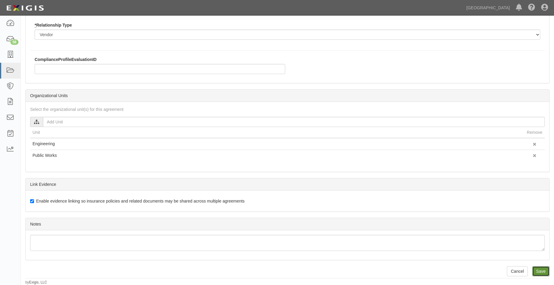
click at [543, 273] on input "Save" at bounding box center [540, 271] width 17 height 10
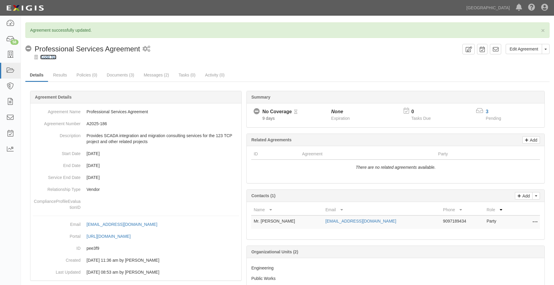
click at [43, 56] on link "Kode Nu" at bounding box center [48, 57] width 16 height 5
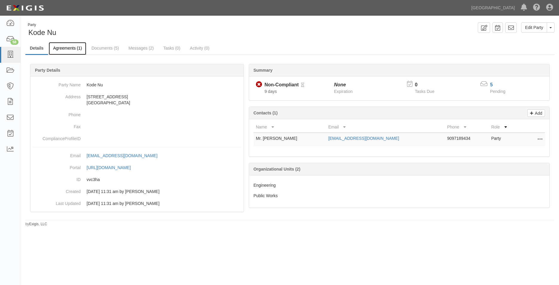
click at [73, 46] on link "Agreements (1)" at bounding box center [68, 48] width 38 height 13
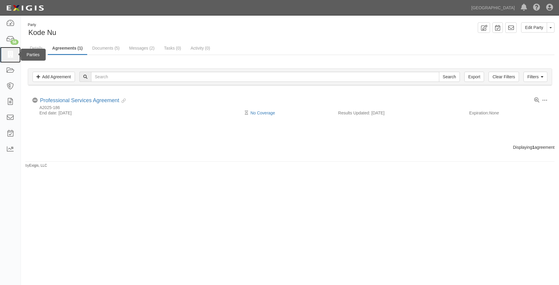
click at [9, 59] on link at bounding box center [10, 55] width 21 height 16
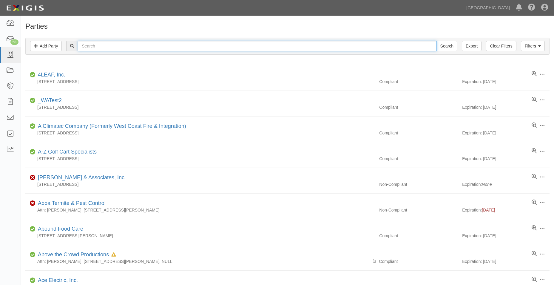
click at [91, 46] on input "text" at bounding box center [257, 46] width 359 height 10
type input "[US_STATE]"
click at [437, 41] on input "Search" at bounding box center [447, 46] width 21 height 10
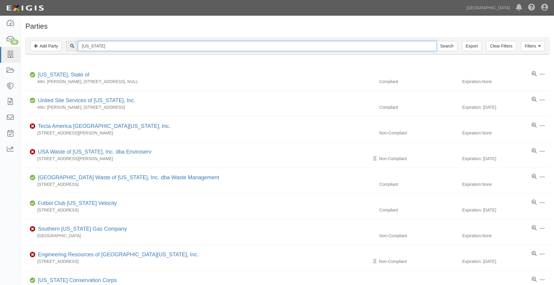
click at [127, 44] on input "[US_STATE]" at bounding box center [257, 46] width 359 height 10
type input "[US_STATE] conservation corps"
click at [457, 47] on input "Search" at bounding box center [447, 46] width 21 height 10
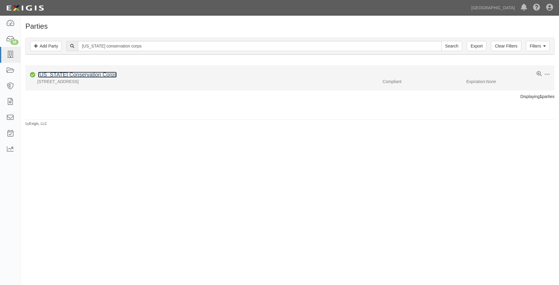
click at [108, 75] on link "[US_STATE] Conservation Corps" at bounding box center [77, 75] width 79 height 6
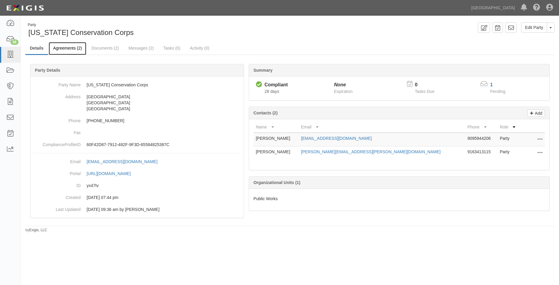
click at [68, 52] on link "Agreements (2)" at bounding box center [68, 48] width 38 height 13
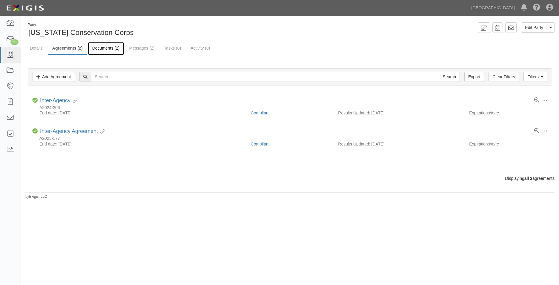
click at [104, 43] on link "Documents (2)" at bounding box center [106, 48] width 36 height 13
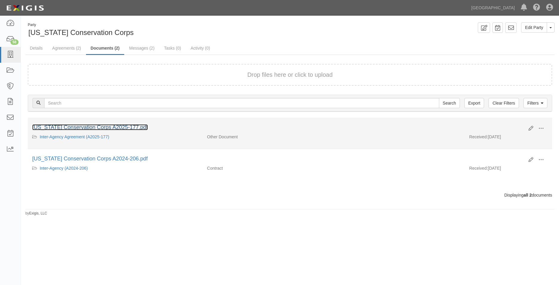
click at [81, 124] on link "[US_STATE] Conservation Corps A2025-177.pdf" at bounding box center [89, 127] width 115 height 6
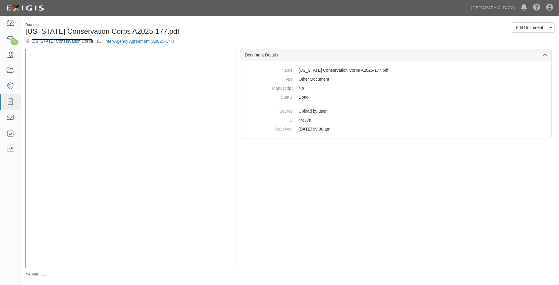
click at [53, 43] on link "[US_STATE] Conservation Corps" at bounding box center [61, 41] width 61 height 5
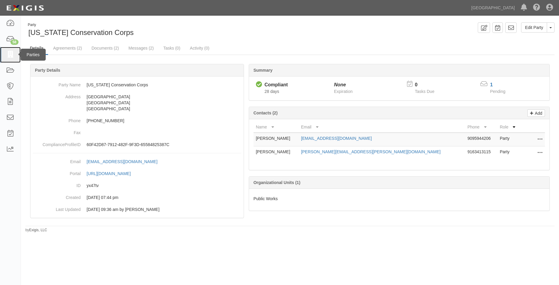
click at [5, 53] on link at bounding box center [10, 55] width 21 height 16
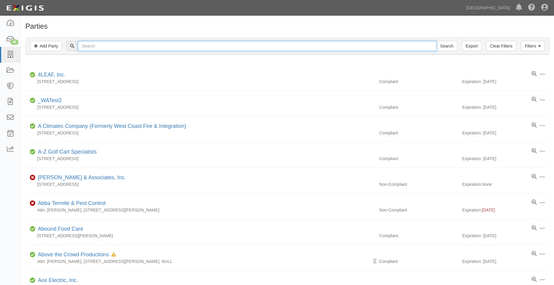
click at [92, 47] on input "text" at bounding box center [257, 46] width 359 height 10
type input "ESSENCE"
click at [437, 41] on input "Search" at bounding box center [447, 46] width 21 height 10
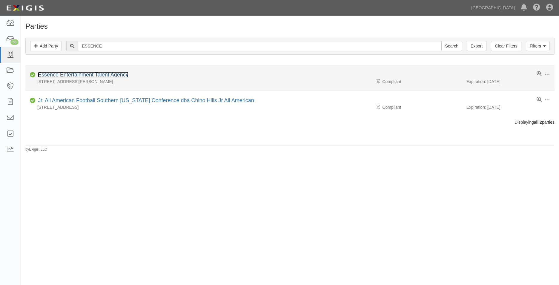
click at [121, 77] on link "Essence Entertainment Talent Agency" at bounding box center [83, 75] width 90 height 6
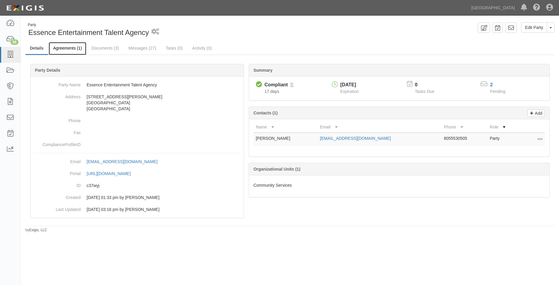
click at [78, 50] on link "Agreements (1)" at bounding box center [68, 48] width 38 height 13
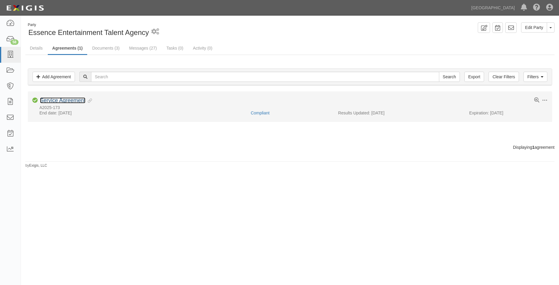
click at [72, 98] on link "Service Agreement" at bounding box center [62, 100] width 45 height 6
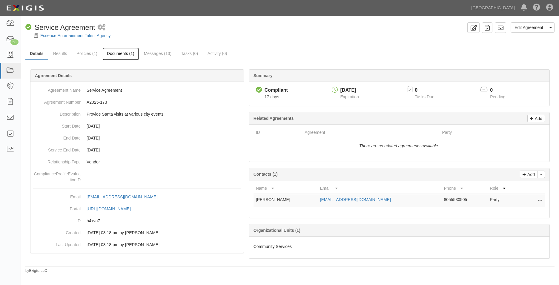
click at [104, 53] on link "Documents (1)" at bounding box center [120, 53] width 36 height 13
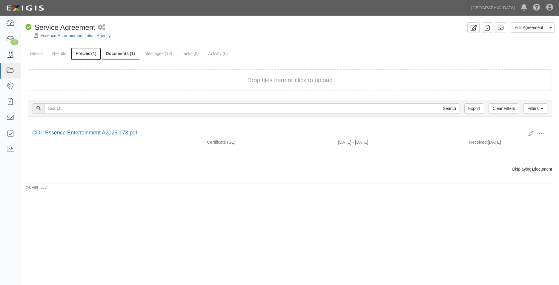
click at [72, 55] on link "Policies (1)" at bounding box center [86, 53] width 30 height 13
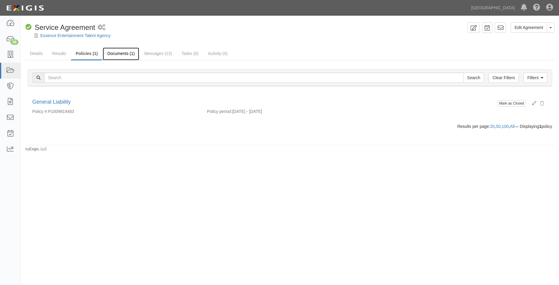
click at [113, 57] on link "Documents (1)" at bounding box center [121, 53] width 36 height 13
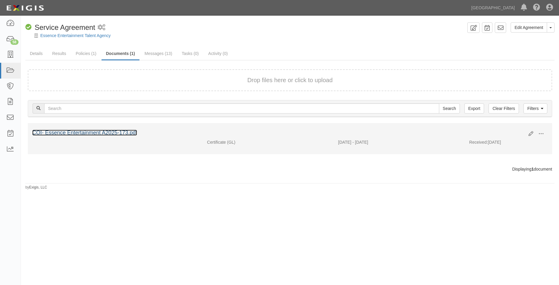
click at [127, 132] on link "COI- Essence Entertainment A2025-173.pdf" at bounding box center [84, 132] width 105 height 6
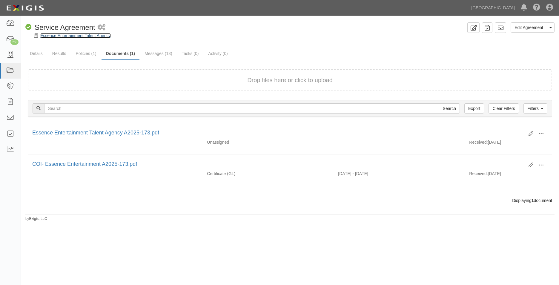
click at [53, 35] on link "Essence Entertainment Talent Agency" at bounding box center [75, 35] width 70 height 5
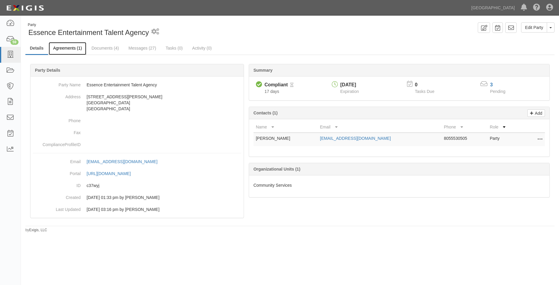
click at [73, 45] on link "Agreements (1)" at bounding box center [68, 48] width 38 height 13
click at [110, 49] on link "Documents (4)" at bounding box center [105, 48] width 36 height 13
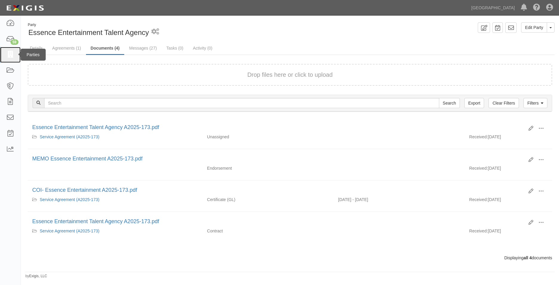
click at [7, 52] on icon at bounding box center [10, 54] width 8 height 7
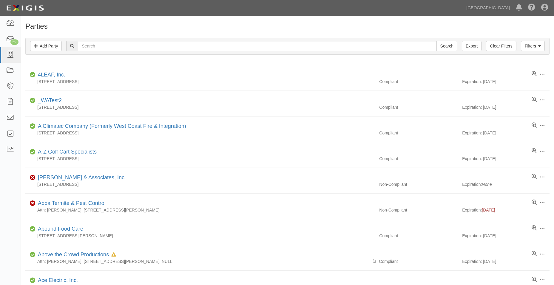
click at [197, 40] on div "Filters Add Party Clear Filters Export Search Filters" at bounding box center [288, 46] width 524 height 16
click at [196, 42] on input "text" at bounding box center [257, 46] width 359 height 10
type input "LMT"
click at [437, 41] on input "Search" at bounding box center [447, 46] width 21 height 10
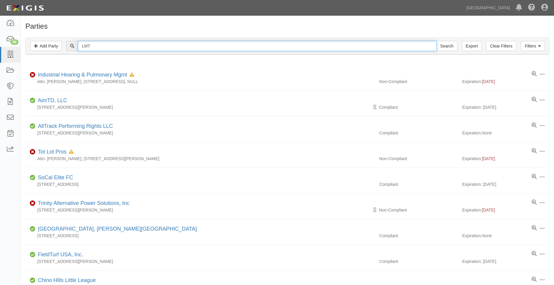
click at [216, 44] on input "LMT" at bounding box center [257, 46] width 359 height 10
type input "LMT ENTERPRISES"
click at [437, 41] on input "Search" at bounding box center [447, 46] width 21 height 10
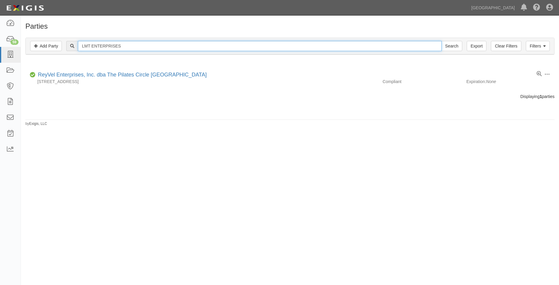
drag, startPoint x: 218, startPoint y: 45, endPoint x: 81, endPoint y: 64, distance: 138.3
click at [81, 64] on div "Parties Add Party Filters Add Party Clear Filters Export LMT ENTERPRISES Search…" at bounding box center [290, 74] width 538 height 104
type input "TYNER PAVING"
click at [441, 41] on input "Search" at bounding box center [451, 46] width 21 height 10
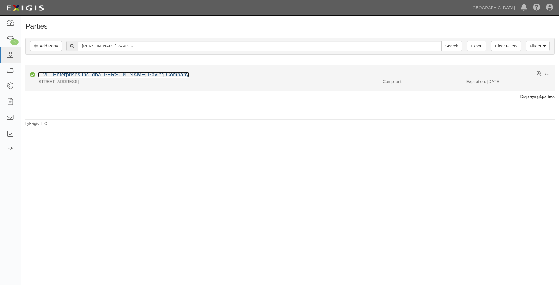
click at [129, 72] on link "L.M.T Enterprises Inc. dba Tyner Paving Company" at bounding box center [113, 75] width 151 height 6
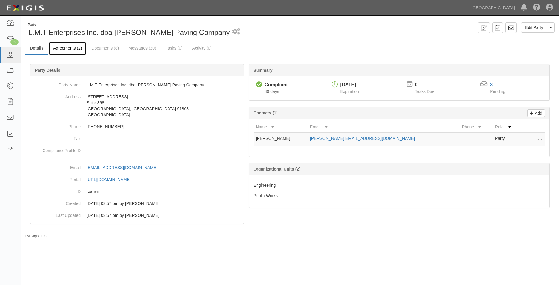
click at [80, 51] on link "Agreements (2)" at bounding box center [68, 48] width 38 height 13
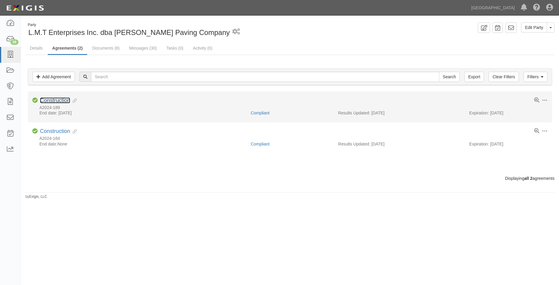
click at [67, 100] on link "Construction" at bounding box center [55, 100] width 30 height 6
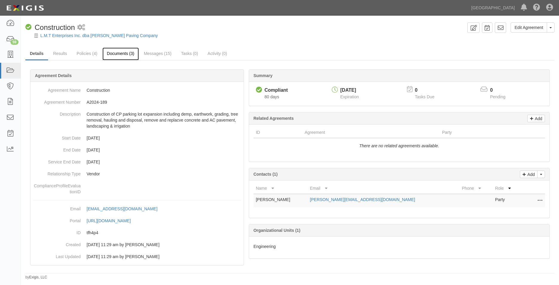
click at [107, 51] on link "Documents (3)" at bounding box center [120, 53] width 36 height 13
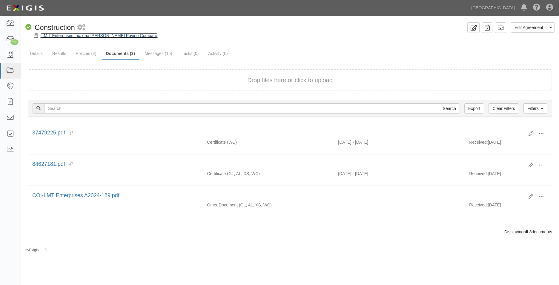
click at [71, 36] on link "L.M.T Enterprises Inc. dba [PERSON_NAME] Paving Company" at bounding box center [98, 35] width 117 height 5
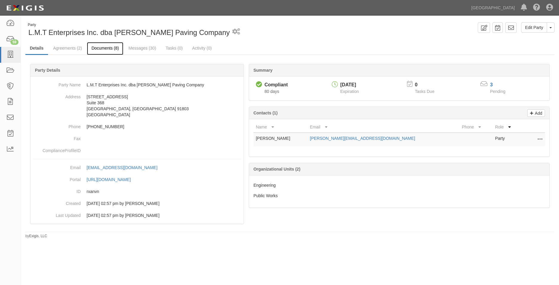
click at [114, 49] on link "Documents (8)" at bounding box center [105, 48] width 36 height 13
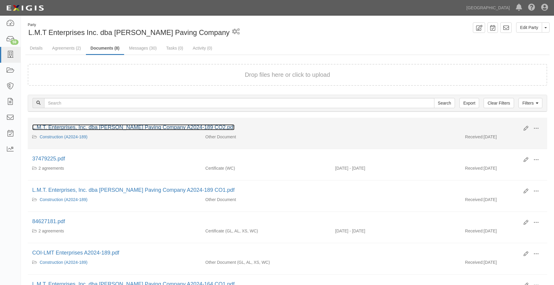
click at [195, 127] on link "L.M.T. Enterprises, Inc. dba [PERSON_NAME] Paving Company A2024-189 CO2.pdf" at bounding box center [133, 127] width 202 height 6
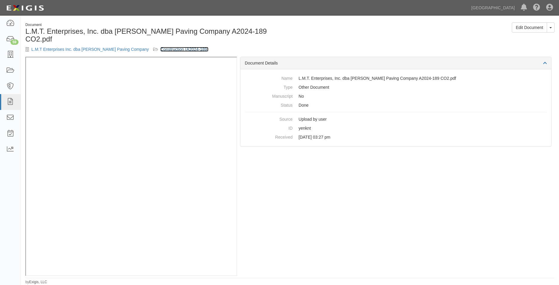
click at [168, 47] on link "Construction (A2024-189)" at bounding box center [184, 49] width 48 height 5
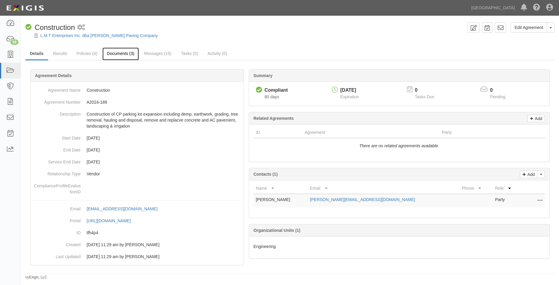
click at [124, 56] on link "Documents (3)" at bounding box center [120, 53] width 36 height 13
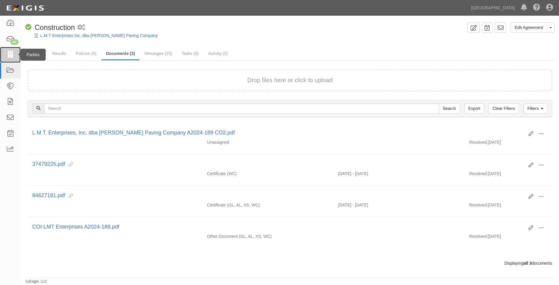
click at [15, 53] on link at bounding box center [10, 55] width 21 height 16
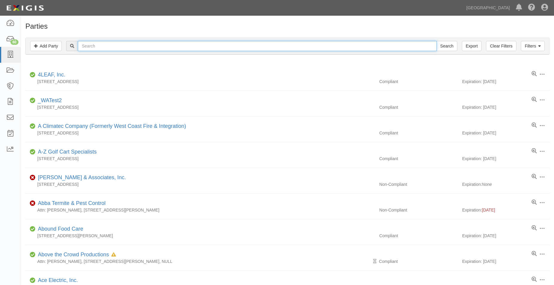
click at [99, 44] on input "text" at bounding box center [257, 46] width 359 height 10
type input "T-MOBILE"
click at [437, 41] on input "Search" at bounding box center [447, 46] width 21 height 10
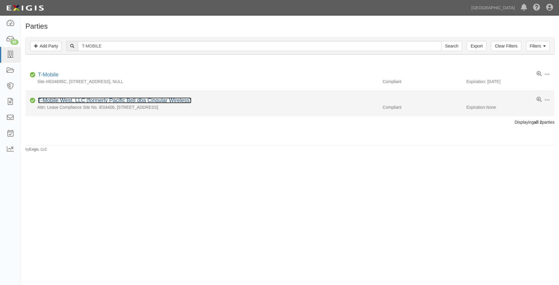
click at [184, 98] on link "T-Mobile West, LLC (formerly Pacific Bell dba Cingular Wireless)" at bounding box center [114, 100] width 153 height 6
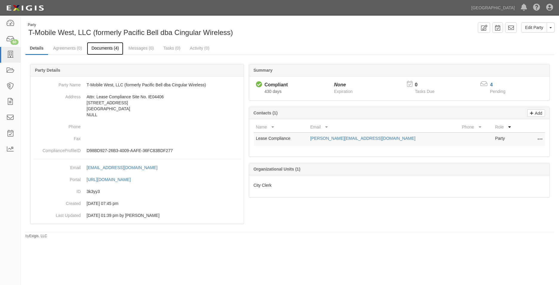
click at [114, 52] on link "Documents (4)" at bounding box center [105, 48] width 36 height 13
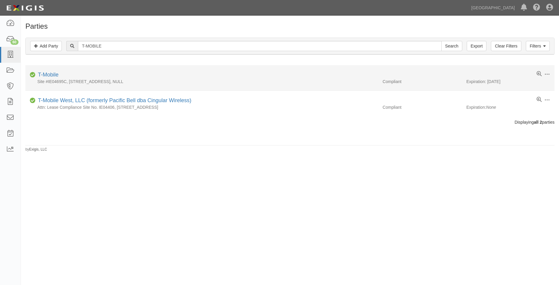
click at [43, 78] on div "T-Mobile" at bounding box center [47, 75] width 23 height 8
click at [45, 74] on link "T-Mobile" at bounding box center [48, 75] width 21 height 6
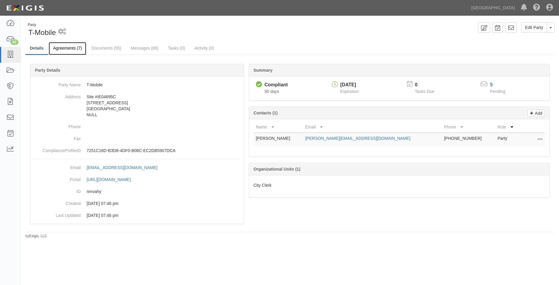
click at [76, 50] on link "Agreements (7)" at bounding box center [68, 48] width 38 height 13
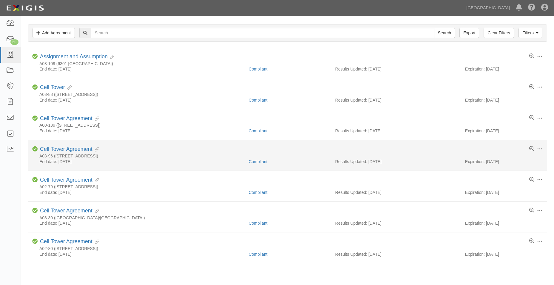
scroll to position [60, 0]
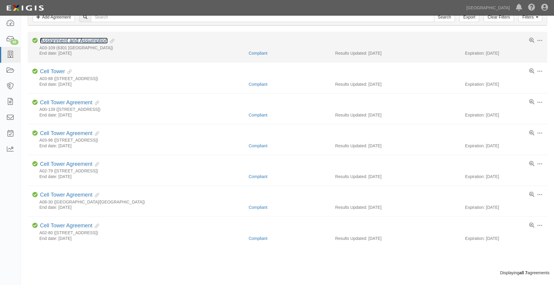
click at [94, 43] on link "Assignment and Assumption" at bounding box center [74, 41] width 68 height 6
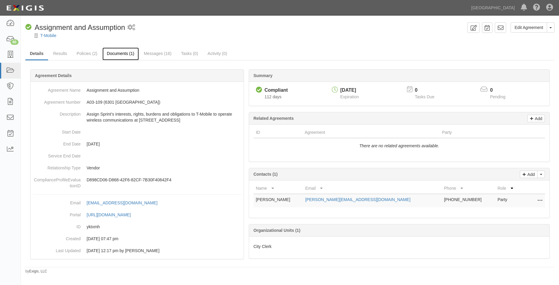
click at [123, 55] on link "Documents (1)" at bounding box center [120, 53] width 36 height 13
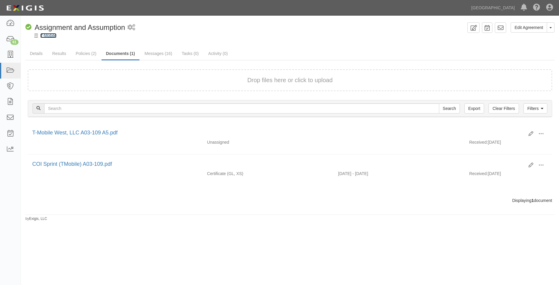
click at [44, 37] on link "T-Mobile" at bounding box center [48, 35] width 16 height 5
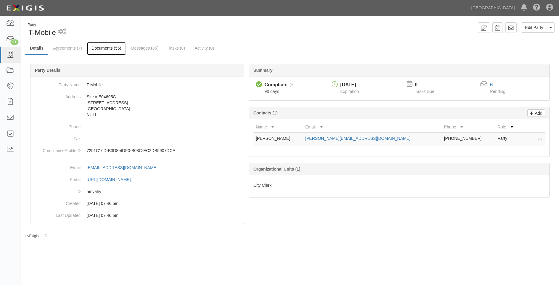
click at [105, 47] on link "Documents (56)" at bounding box center [106, 48] width 39 height 13
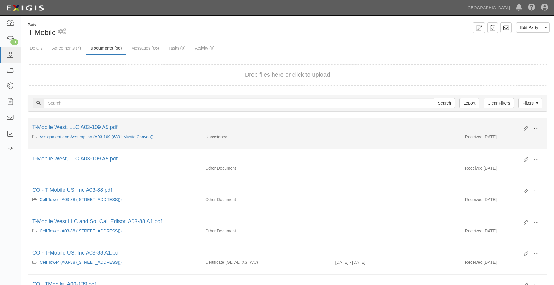
click at [535, 126] on span at bounding box center [535, 128] width 5 height 5
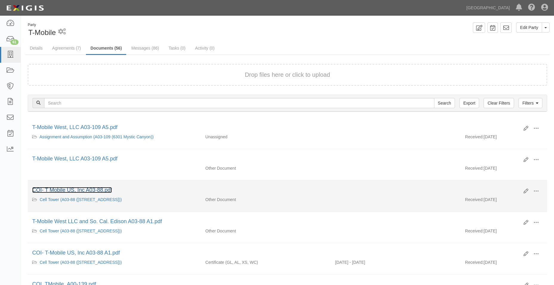
click at [81, 191] on link "COI- T Mobile US, Inc A03-88.pdf" at bounding box center [72, 190] width 80 height 6
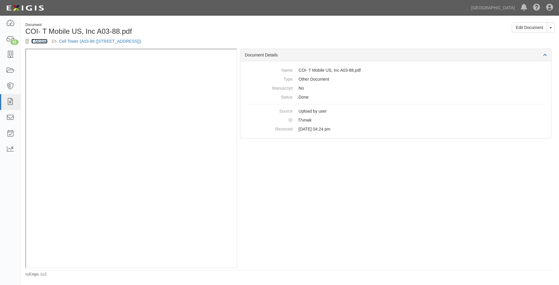
click at [37, 41] on link "T-Mobile" at bounding box center [39, 41] width 16 height 5
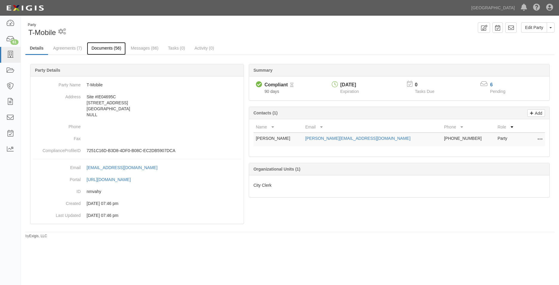
click at [108, 43] on link "Documents (56)" at bounding box center [106, 48] width 39 height 13
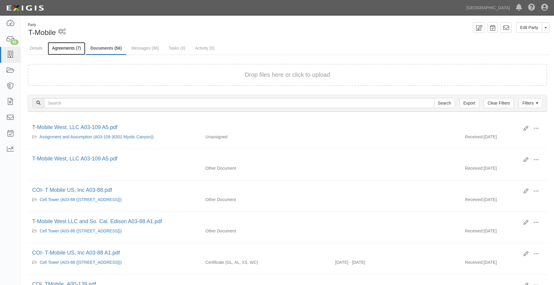
click at [74, 48] on link "Agreements (7)" at bounding box center [67, 48] width 38 height 13
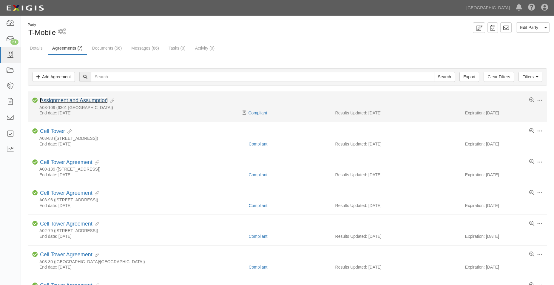
click at [83, 97] on link "Assignment and Assumption" at bounding box center [74, 100] width 68 height 6
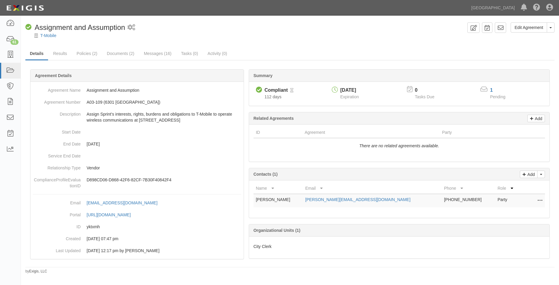
click at [116, 46] on div "Edit Agreement Toggle Agreement Dropdown View Audit Trail Archive Agreement Pla…" at bounding box center [290, 147] width 538 height 251
click at [117, 54] on link "Documents (2)" at bounding box center [120, 53] width 36 height 13
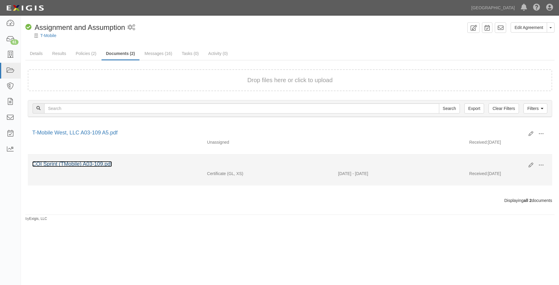
click at [100, 164] on link "COI Sprint (TMobile) A03-109.pdf" at bounding box center [72, 164] width 80 height 6
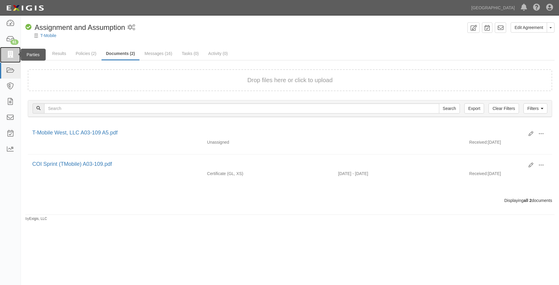
click at [10, 58] on icon at bounding box center [10, 54] width 8 height 7
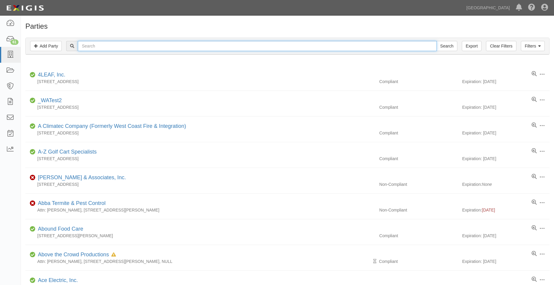
click at [85, 41] on input "text" at bounding box center [257, 46] width 359 height 10
type input "SAG ENVIRONMENTAL"
click at [437, 41] on input "Search" at bounding box center [447, 46] width 21 height 10
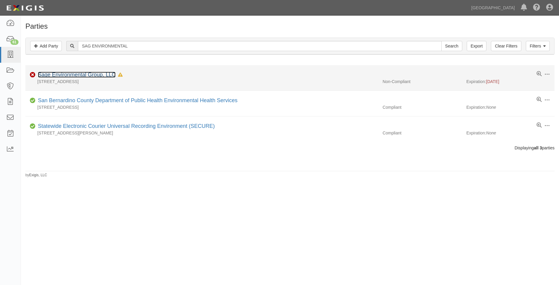
click at [80, 75] on link "Sage Environmental Group, LLC" at bounding box center [77, 75] width 78 height 6
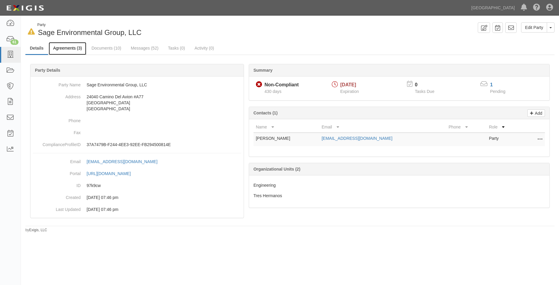
click at [82, 44] on link "Agreements (3)" at bounding box center [68, 48] width 38 height 13
